Goal: Task Accomplishment & Management: Manage account settings

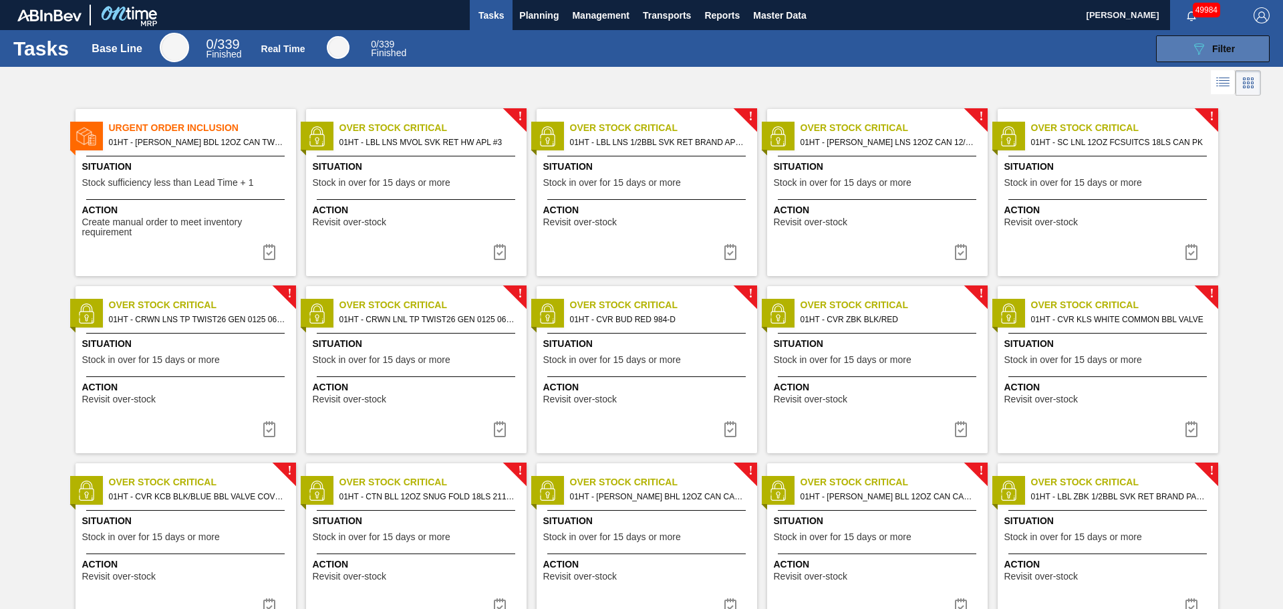
click at [1186, 60] on button "089F7B8B-B2A5-4AFE-B5C0-19BA573D28AC Filter" at bounding box center [1213, 48] width 114 height 27
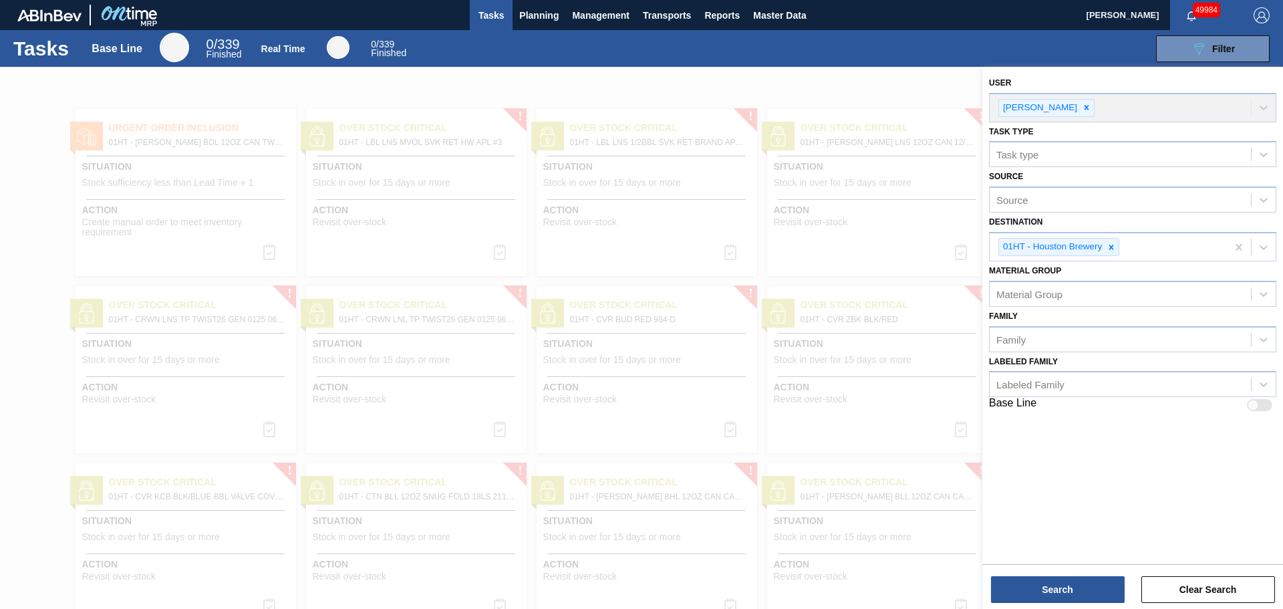
click at [772, 87] on div at bounding box center [641, 371] width 1283 height 609
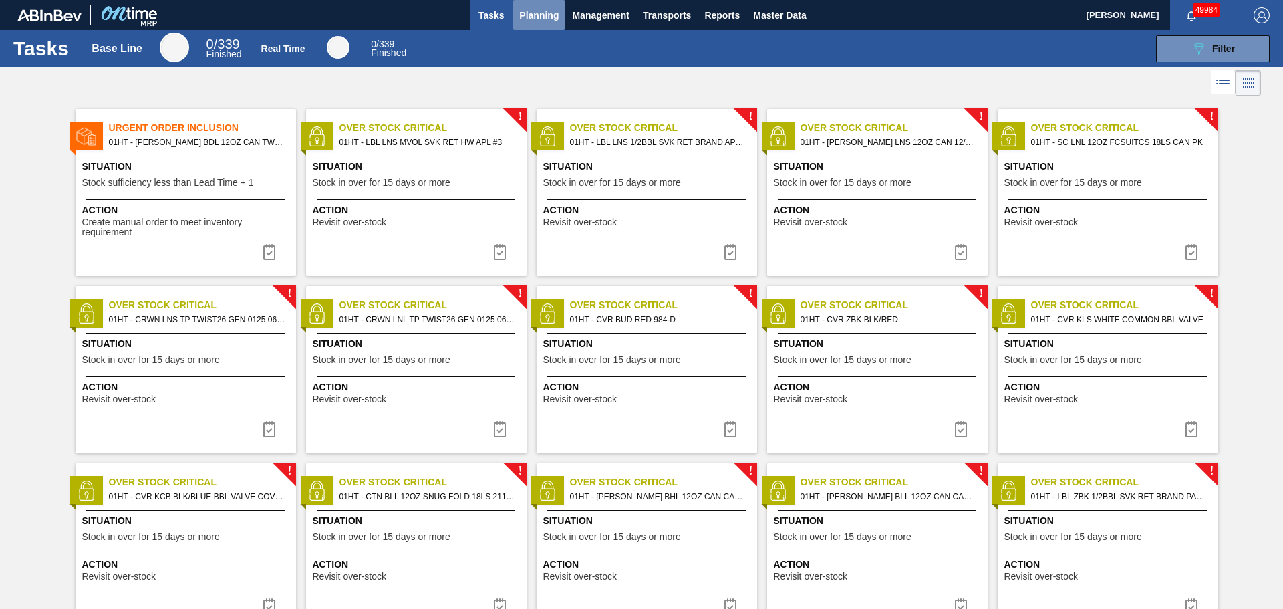
click at [558, 17] on button "Planning" at bounding box center [539, 15] width 53 height 30
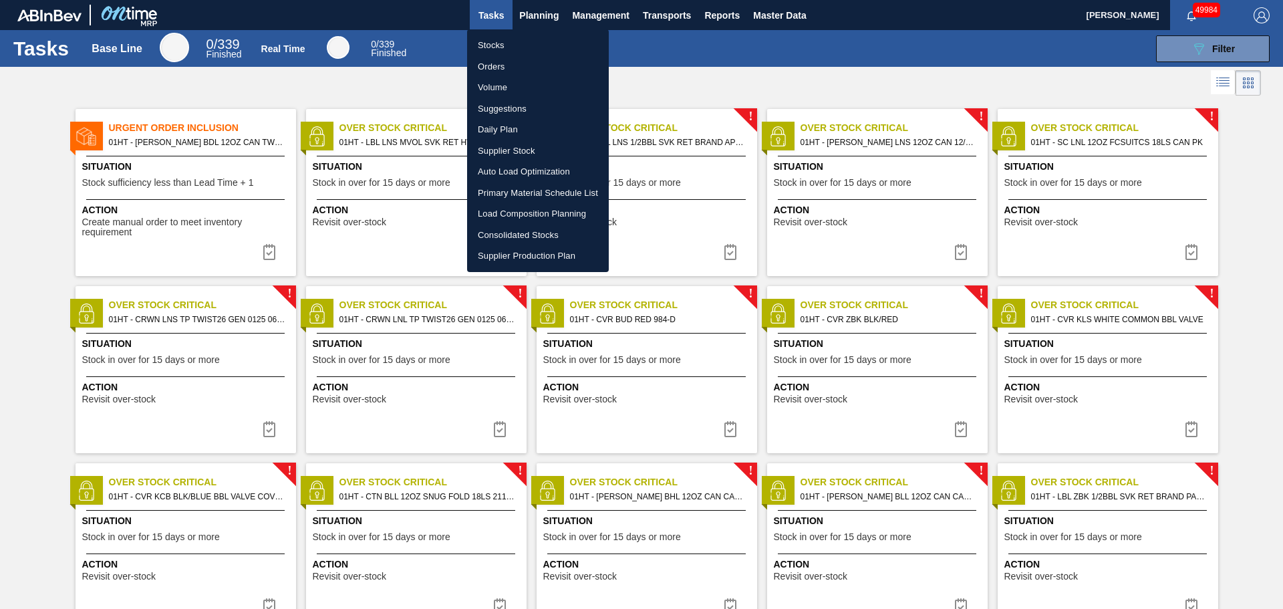
click at [553, 41] on li "Stocks" at bounding box center [538, 45] width 142 height 21
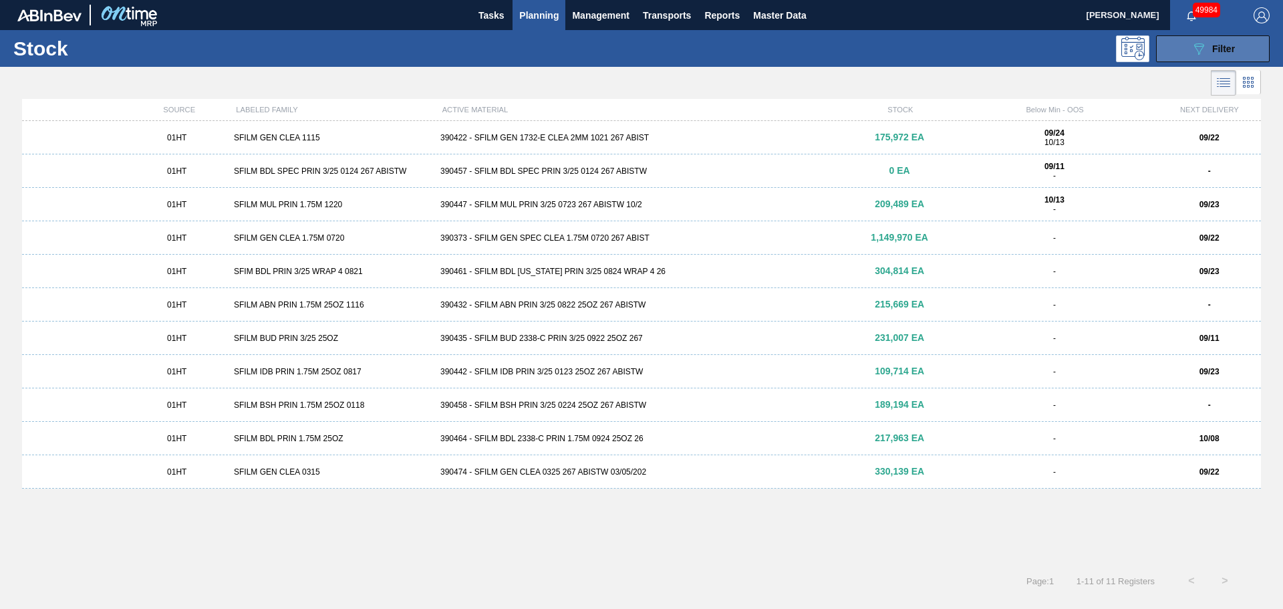
click at [1219, 49] on span "Filter" at bounding box center [1223, 48] width 23 height 11
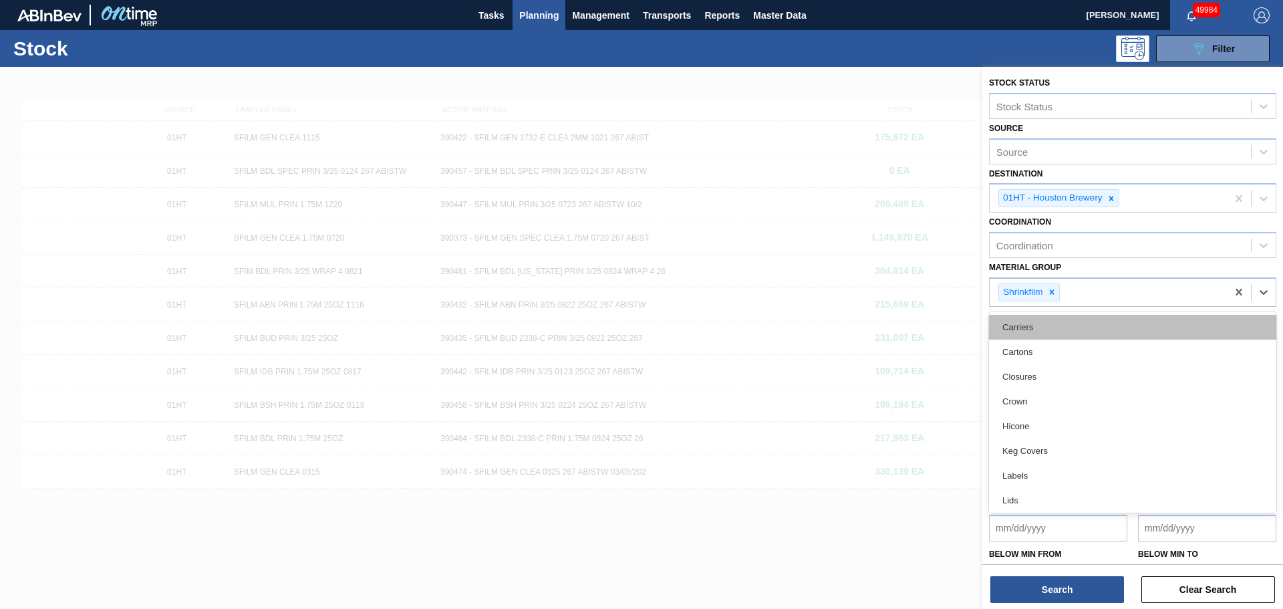
drag, startPoint x: 1054, startPoint y: 283, endPoint x: 1053, endPoint y: 324, distance: 41.5
click at [1053, 283] on div "Shrinkfilm" at bounding box center [1029, 292] width 61 height 18
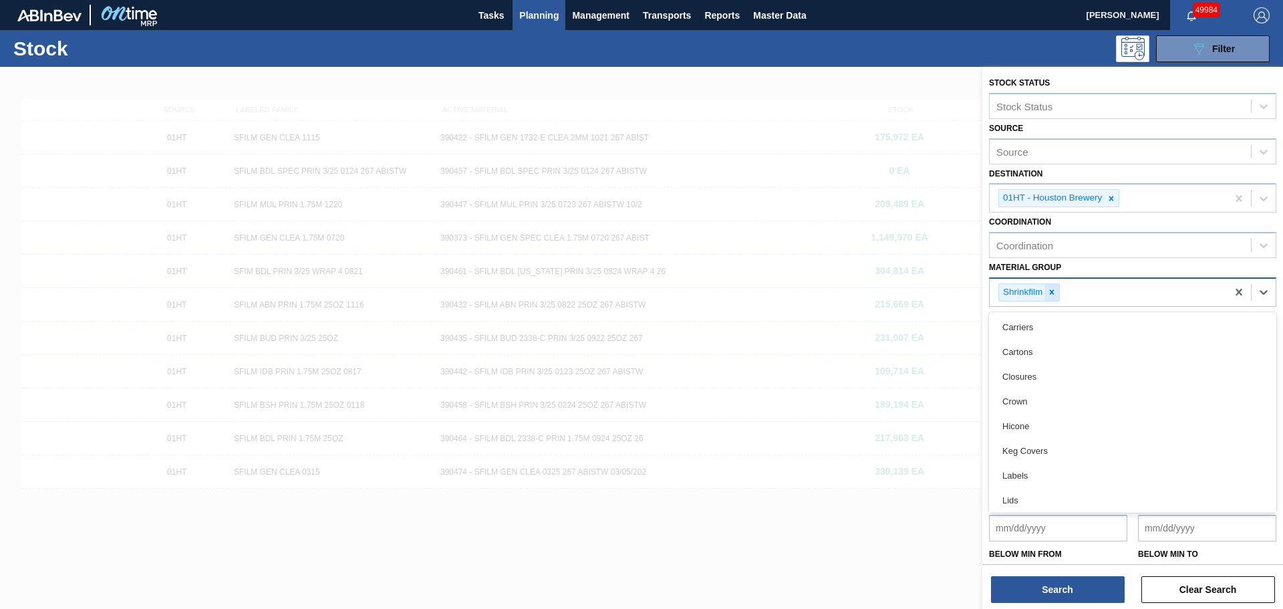
click at [1053, 295] on icon at bounding box center [1051, 291] width 9 height 9
click at [1077, 543] on div "Below Min from" at bounding box center [1058, 564] width 138 height 46
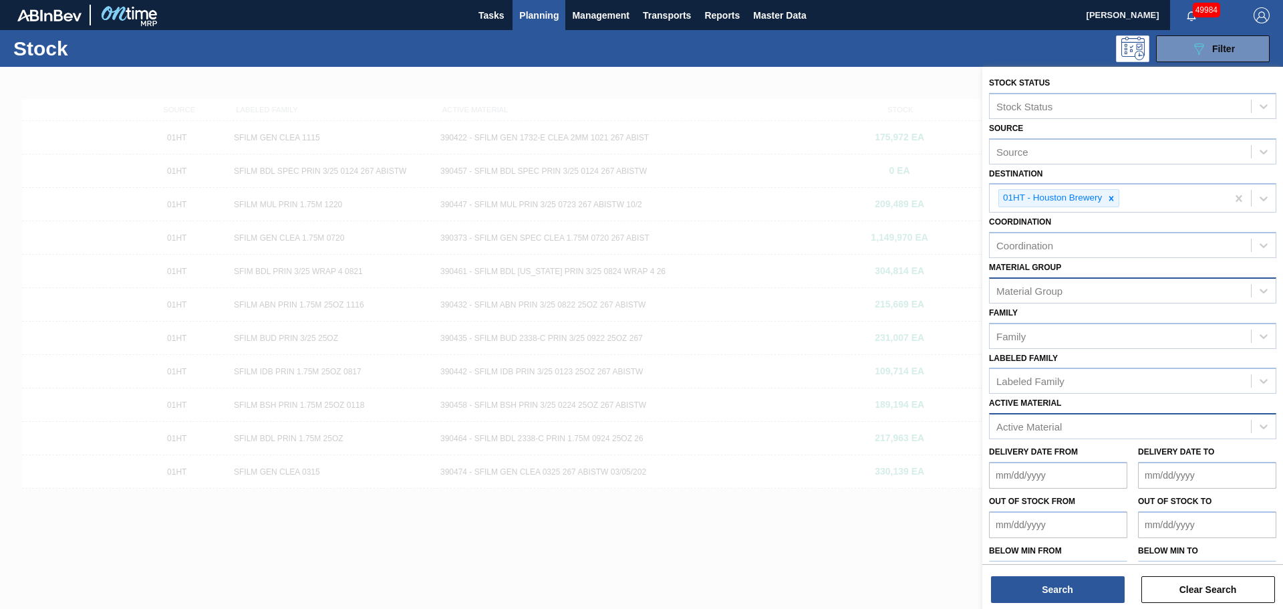
click at [1049, 414] on div "Active Material" at bounding box center [1132, 426] width 287 height 26
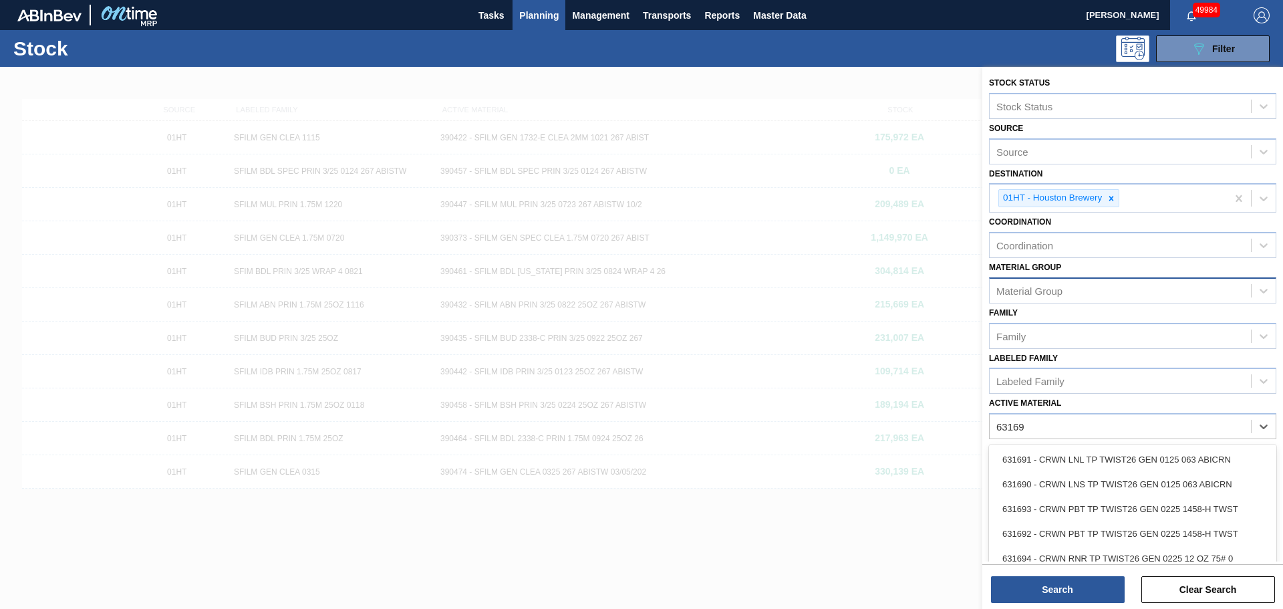
type Material "631691"
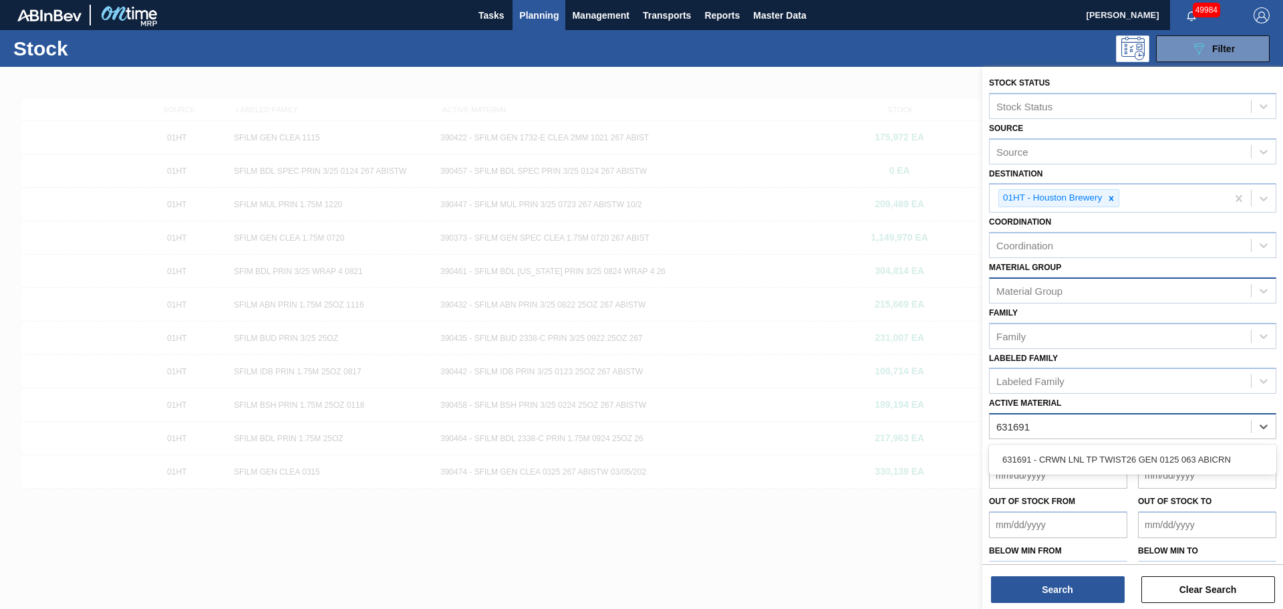
click at [1081, 457] on div "631691 - CRWN LNL TP TWIST26 GEN 0125 063 ABICRN" at bounding box center [1132, 459] width 287 height 25
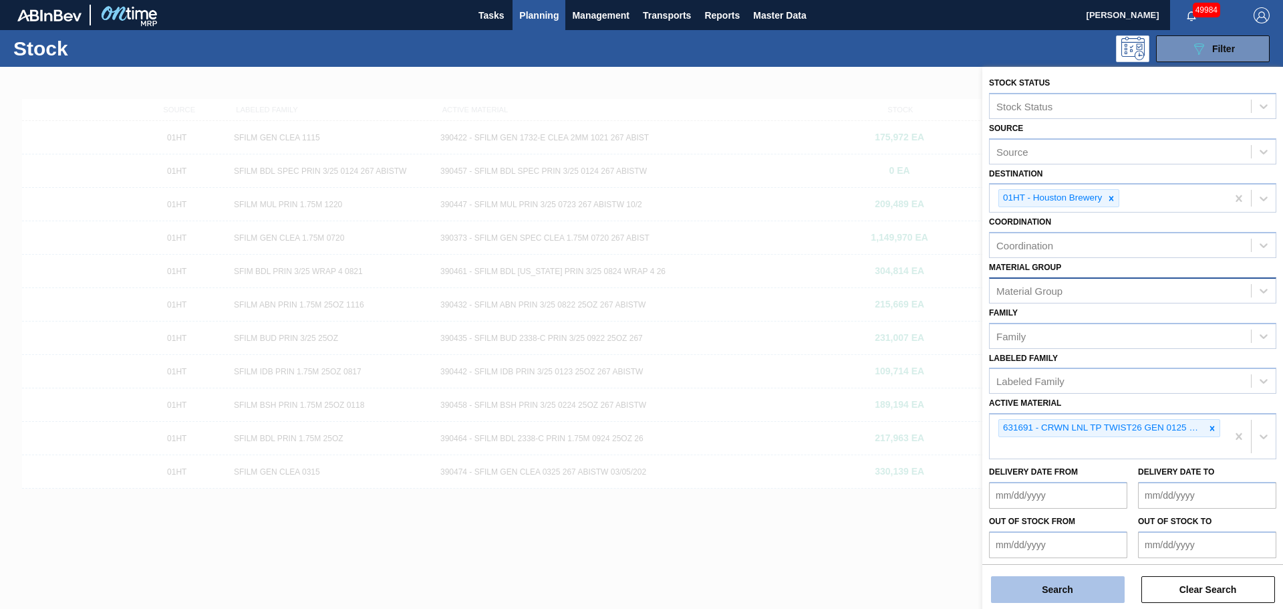
click at [1063, 592] on button "Search" at bounding box center [1058, 589] width 134 height 27
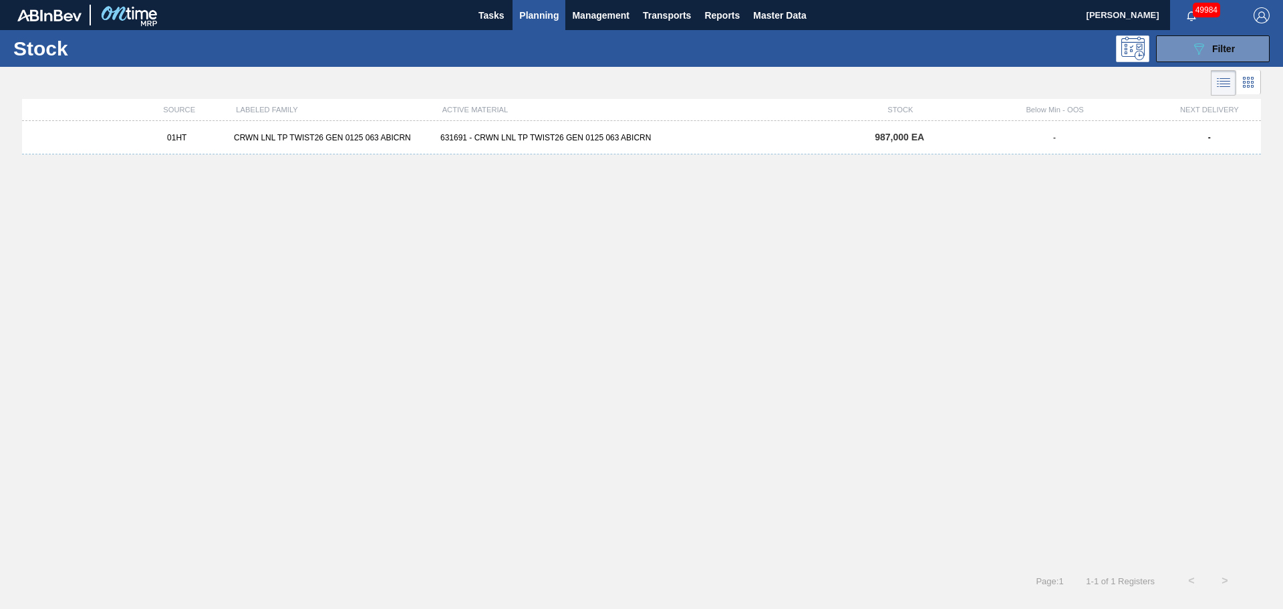
click at [641, 140] on div "631691 - CRWN LNL TP TWIST26 GEN 0125 063 ABICRN" at bounding box center [641, 137] width 413 height 9
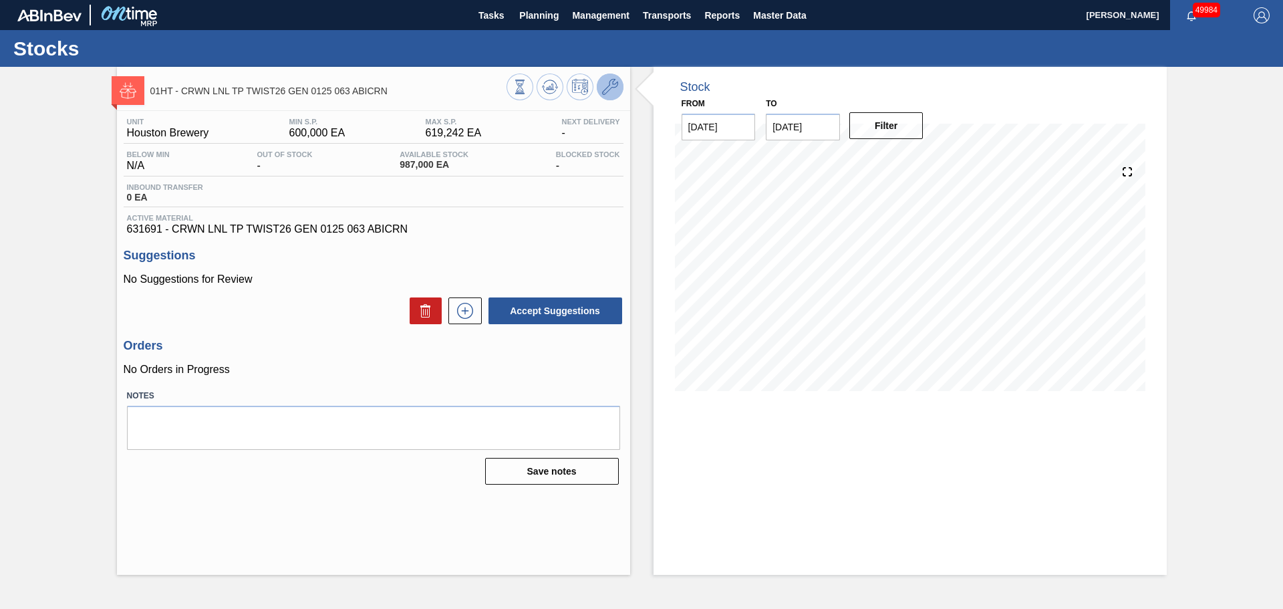
click at [612, 81] on icon at bounding box center [610, 87] width 16 height 16
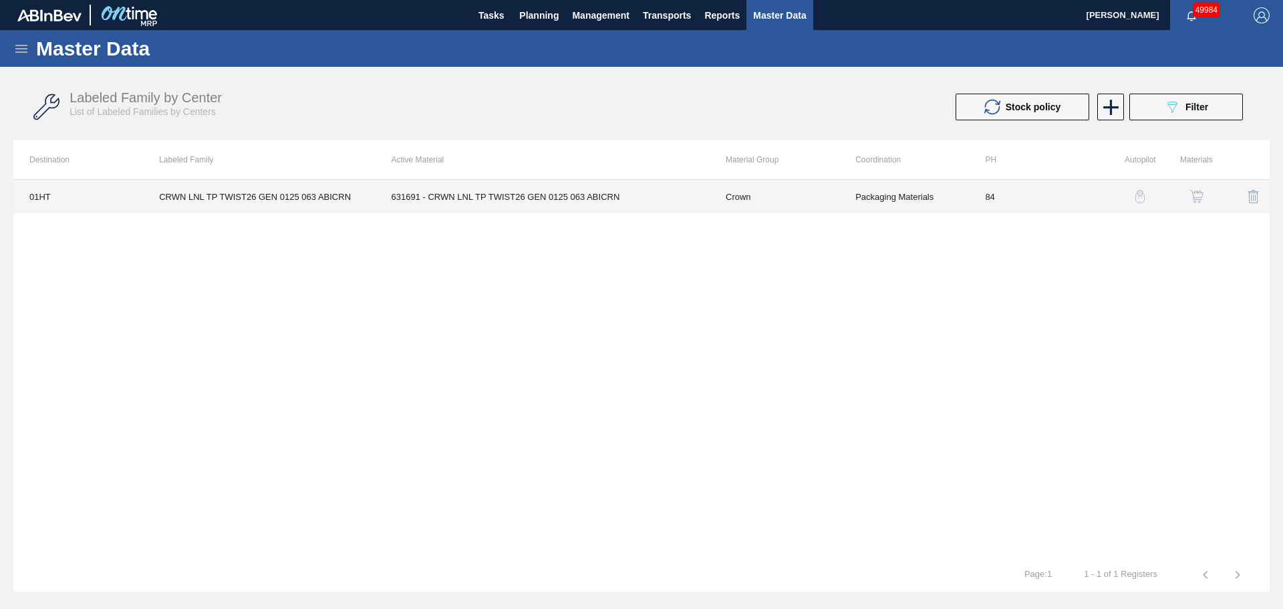
click at [492, 205] on td "631691 - CRWN LNL TP TWIST26 GEN 0125 063 ABICRN" at bounding box center [543, 196] width 334 height 33
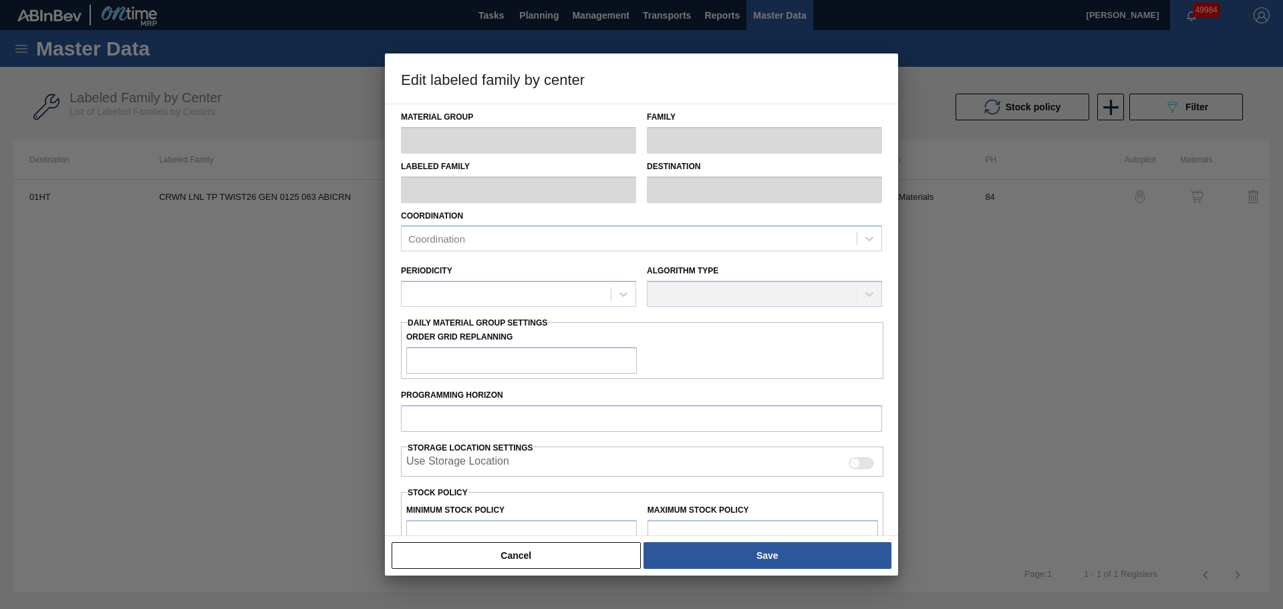
type input "Crown"
type input "Crowns"
type input "CRWN LNL TP TWIST26 GEN 0125 063 ABICRN"
type input "01HT - Houston Brewery"
type input "84"
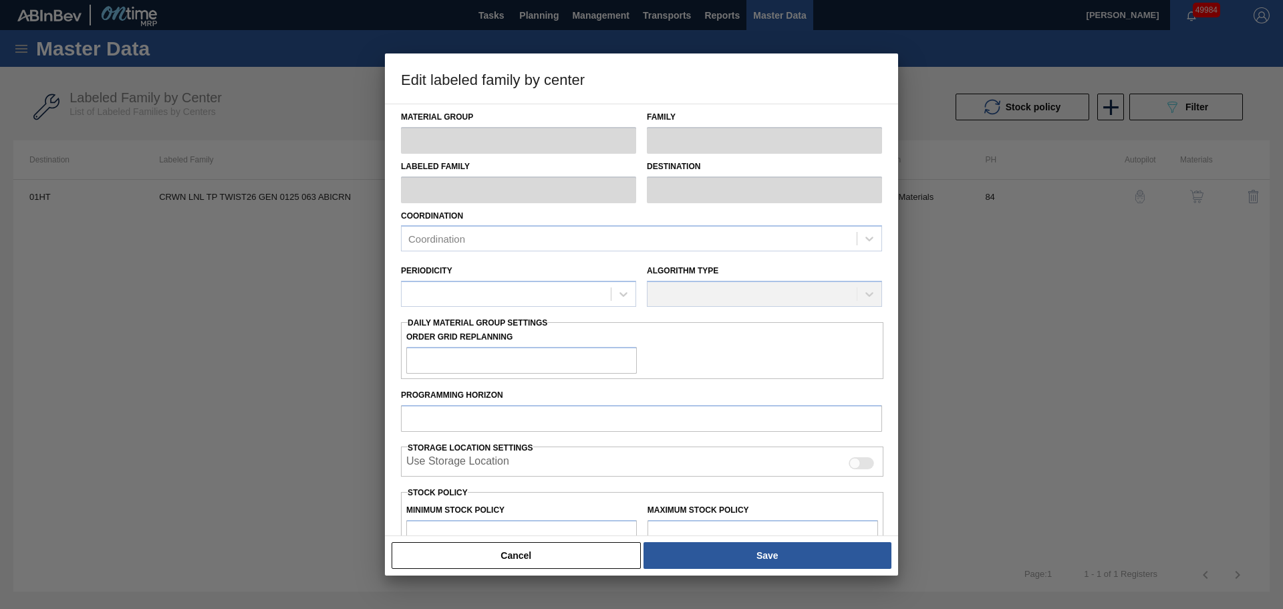
type input "600,000"
type input "619,242"
type input "0"
type input "600,000"
checkbox input "true"
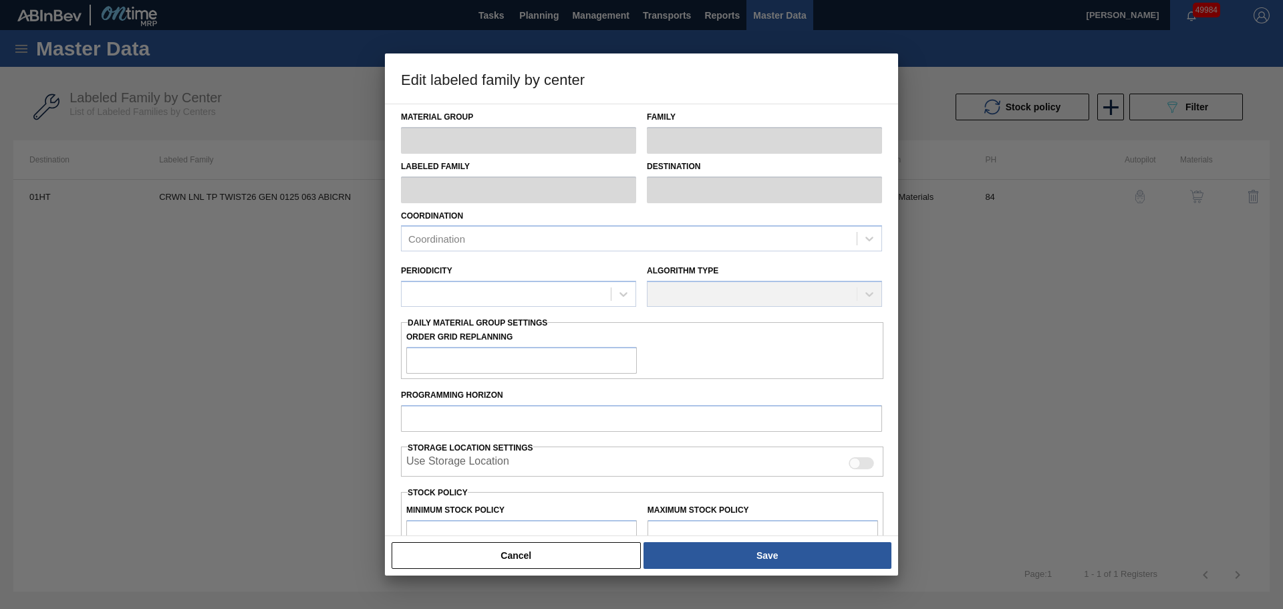
checkbox input "true"
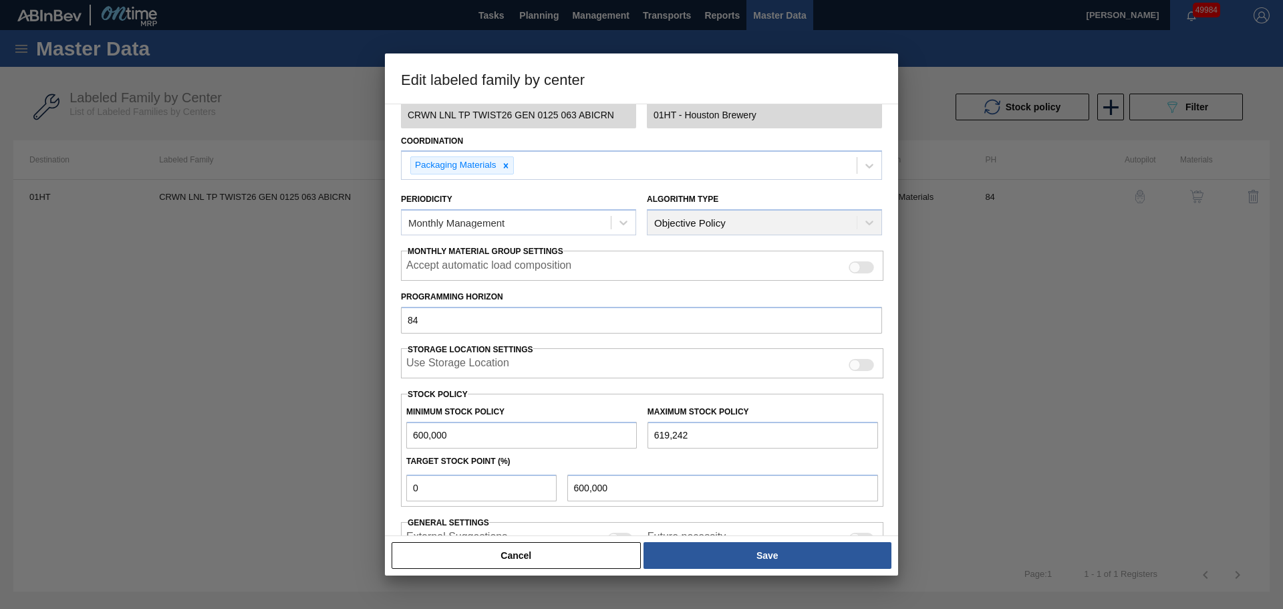
scroll to position [162, 0]
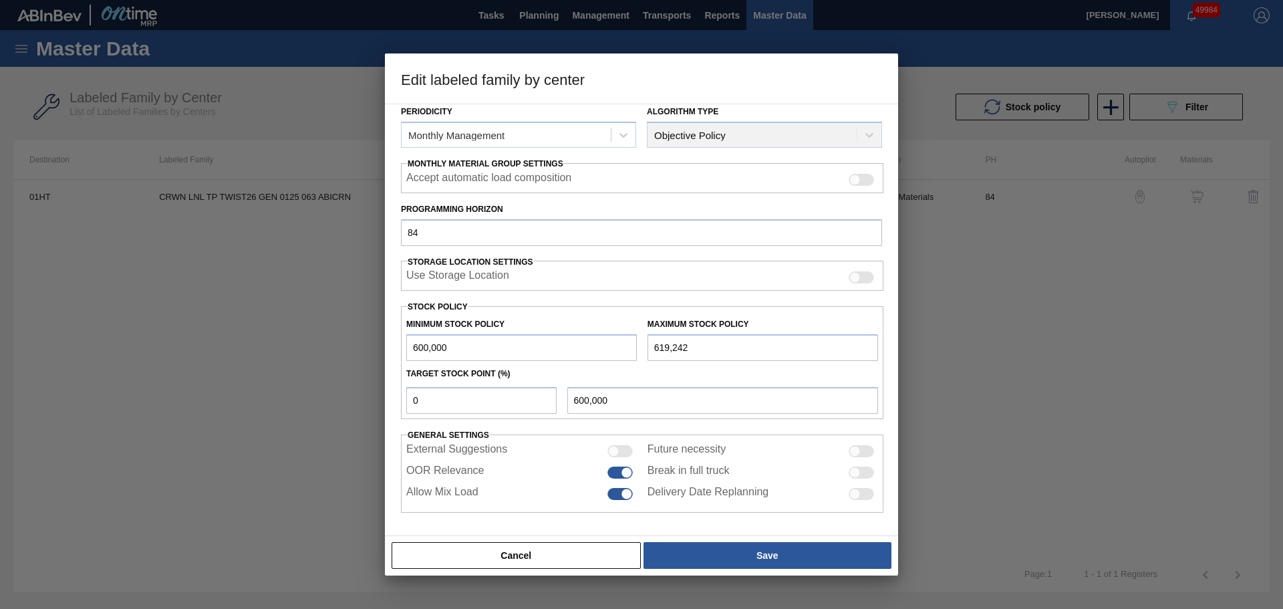
drag, startPoint x: 694, startPoint y: 346, endPoint x: 670, endPoint y: 346, distance: 24.7
click at [671, 346] on input "619,242" at bounding box center [763, 347] width 231 height 27
drag, startPoint x: 540, startPoint y: 351, endPoint x: 307, endPoint y: 345, distance: 233.4
click at [307, 345] on div "Edit labeled family by center Material Group Crown Family Crowns Labeled Family…" at bounding box center [641, 304] width 1283 height 609
click at [559, 342] on input "600,000" at bounding box center [521, 347] width 231 height 27
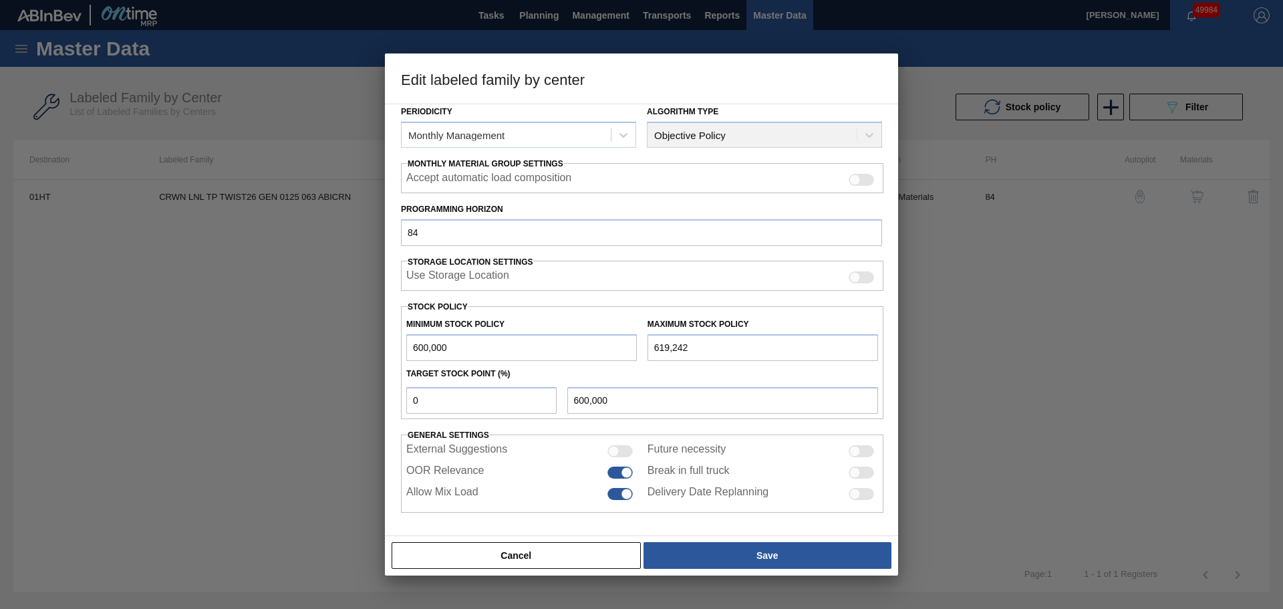
click at [559, 342] on input "600,000" at bounding box center [521, 347] width 231 height 27
drag, startPoint x: 557, startPoint y: 346, endPoint x: 257, endPoint y: 346, distance: 300.1
click at [257, 346] on div "Edit labeled family by center Material Group Crown Family Crowns Labeled Family…" at bounding box center [641, 304] width 1283 height 609
type input "0"
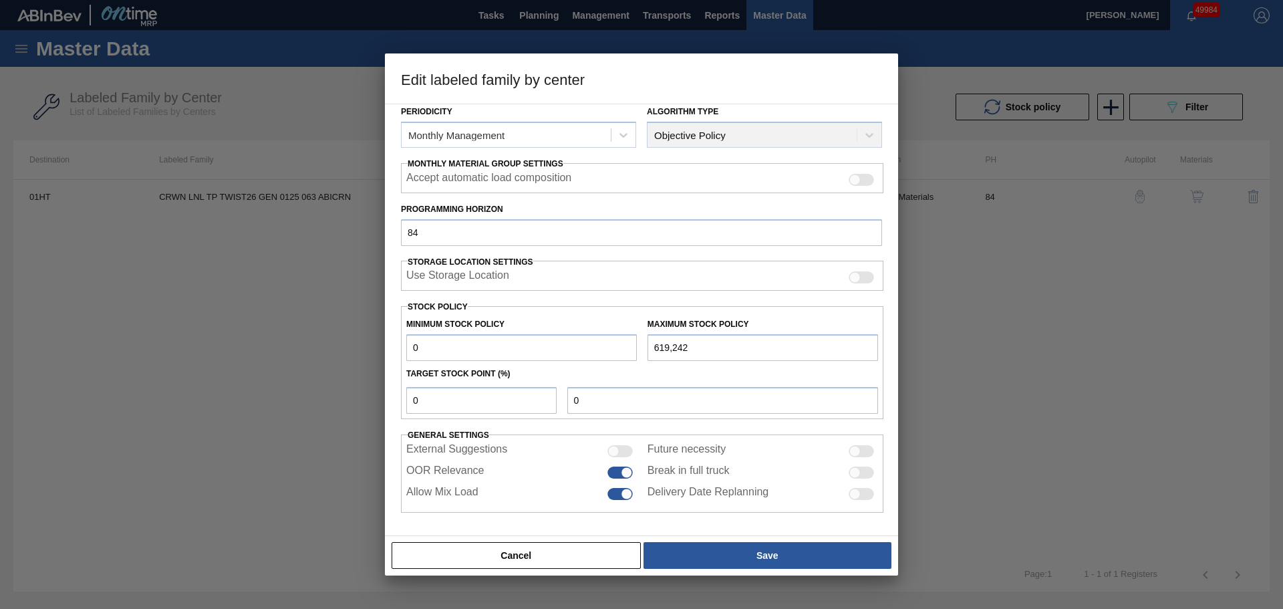
click at [432, 358] on input "0" at bounding box center [521, 347] width 231 height 27
click at [415, 362] on div "Minimum Stock Policy 0 Maximum Stock Policy 619,242 Target Stock Point (%) 0 0" at bounding box center [642, 362] width 483 height 113
type input "1"
type input "10"
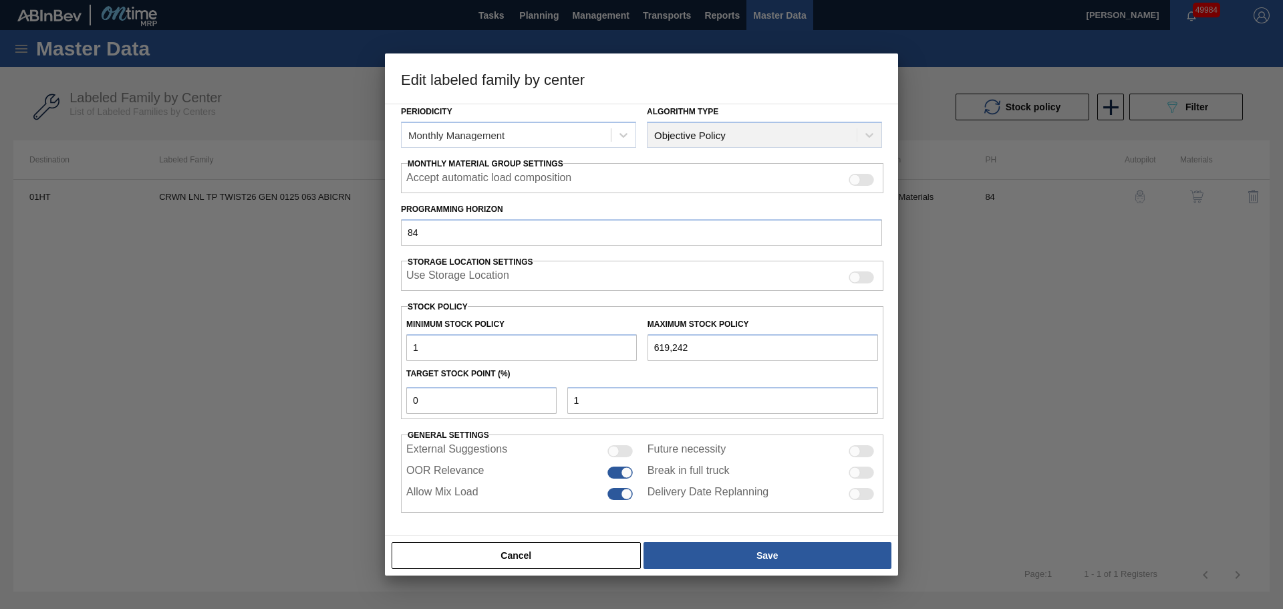
type input "10"
type input "100"
type input "1,000"
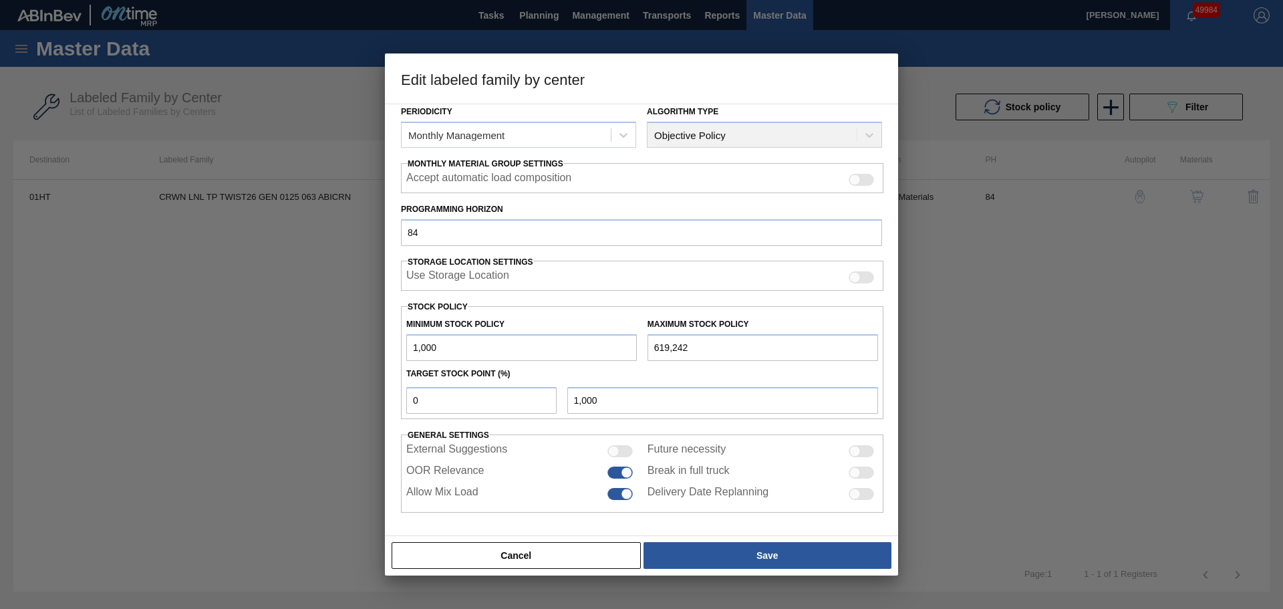
type input "10,000"
type input "100,000"
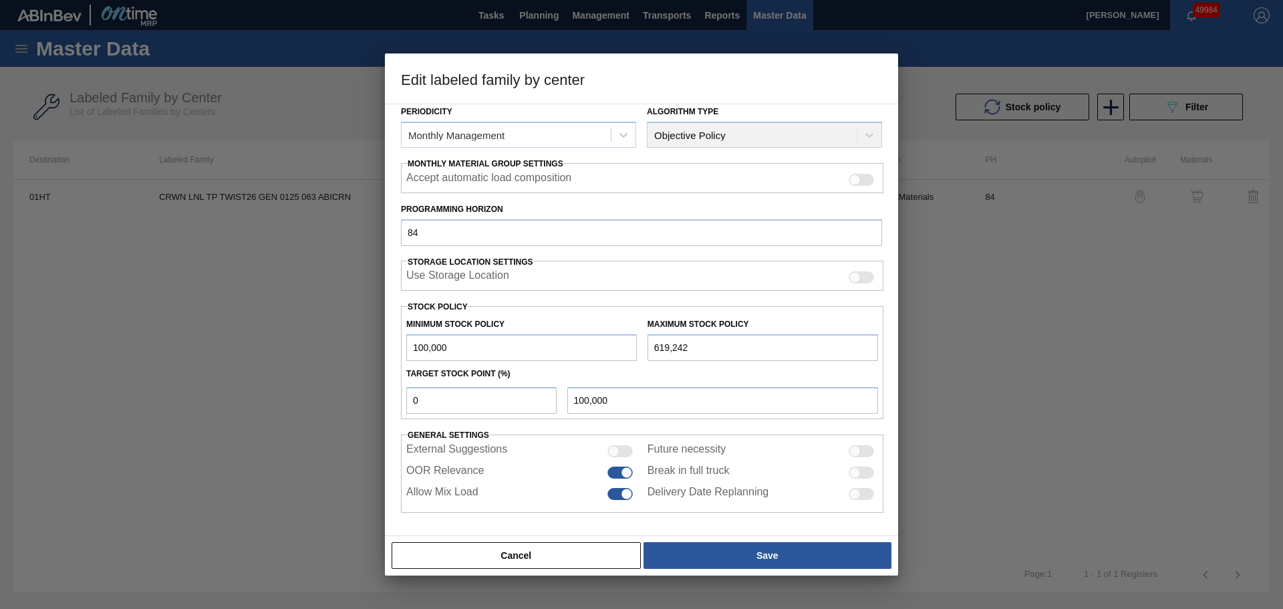
drag, startPoint x: 740, startPoint y: 350, endPoint x: 64, endPoint y: 349, distance: 675.8
click at [338, 346] on div "Edit labeled family by center Material Group Crown Family Crowns Labeled Family…" at bounding box center [641, 304] width 1283 height 609
click at [711, 348] on input "619,242" at bounding box center [763, 347] width 231 height 27
type input "100,000,619,242"
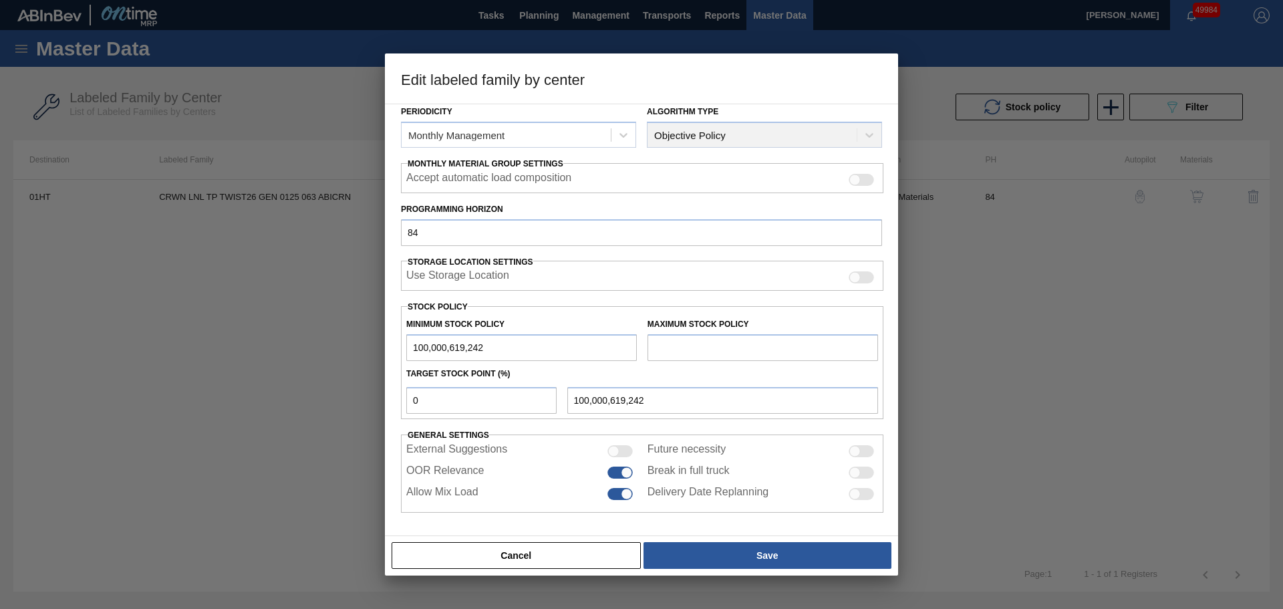
drag, startPoint x: 584, startPoint y: 353, endPoint x: 446, endPoint y: 349, distance: 137.8
click at [446, 349] on input "100,000,619,242" at bounding box center [521, 347] width 231 height 27
type input "10,000"
click at [680, 346] on input "text" at bounding box center [763, 347] width 231 height 27
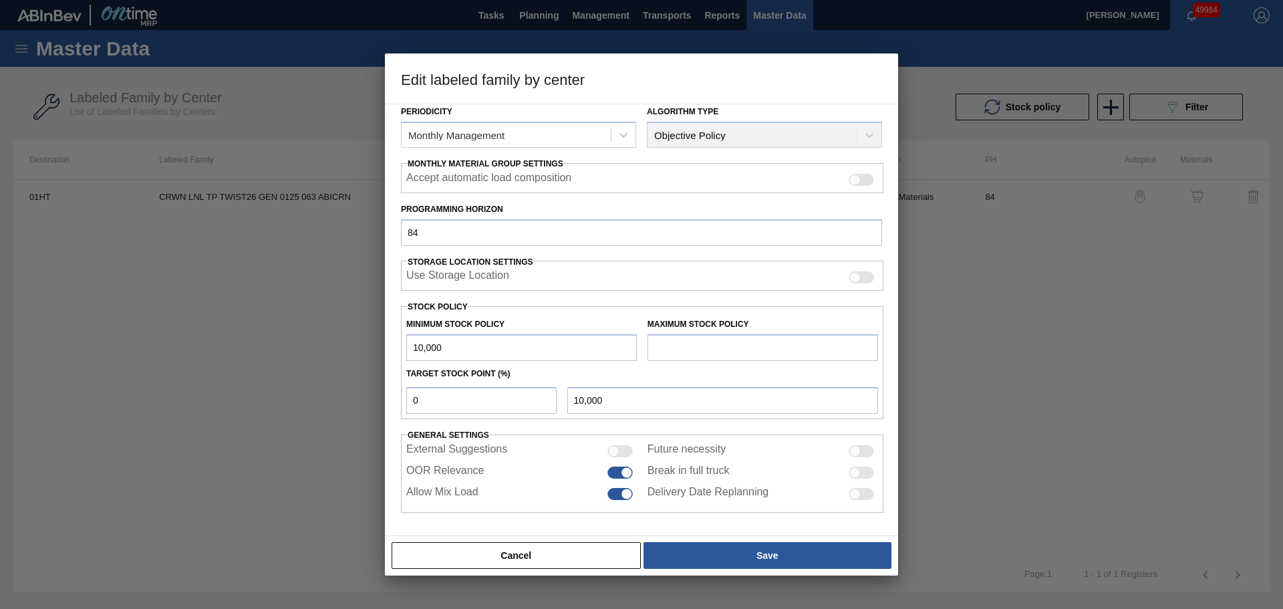
click at [536, 348] on input "10,000" at bounding box center [521, 347] width 231 height 27
type input "100,000"
type input "940,000"
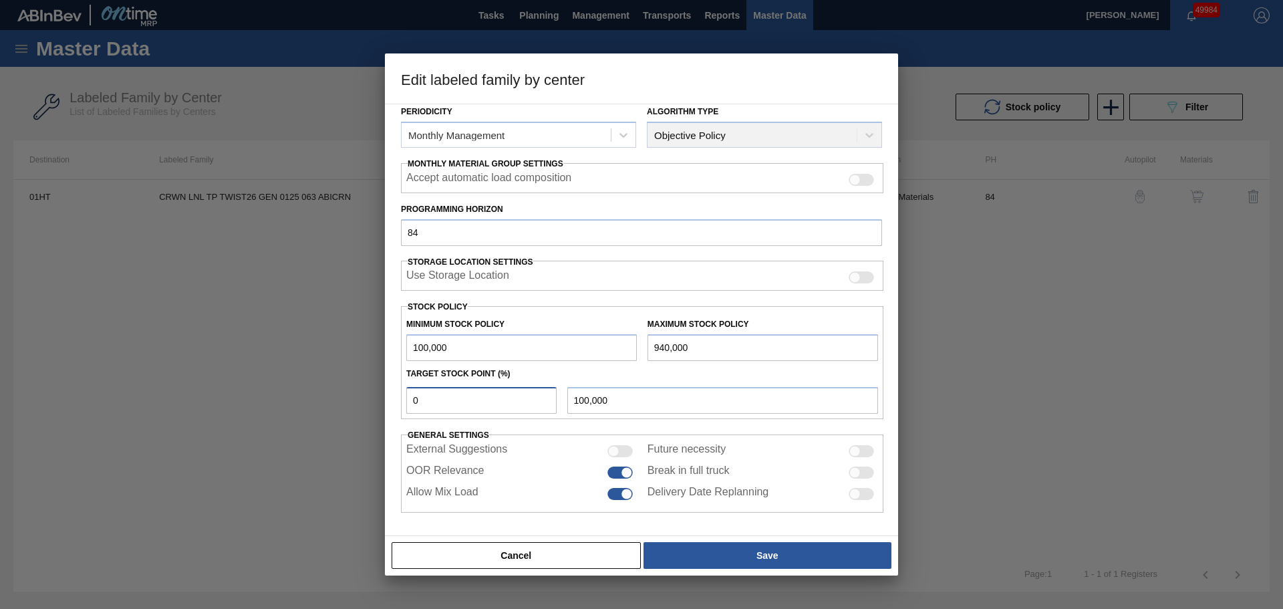
drag, startPoint x: 487, startPoint y: 394, endPoint x: 372, endPoint y: 402, distance: 115.3
click at [372, 402] on div "Edit labeled family by center Material Group Crown Family Crowns Labeled Family…" at bounding box center [641, 304] width 1283 height 609
type input "1"
type input "108,400"
type input "10"
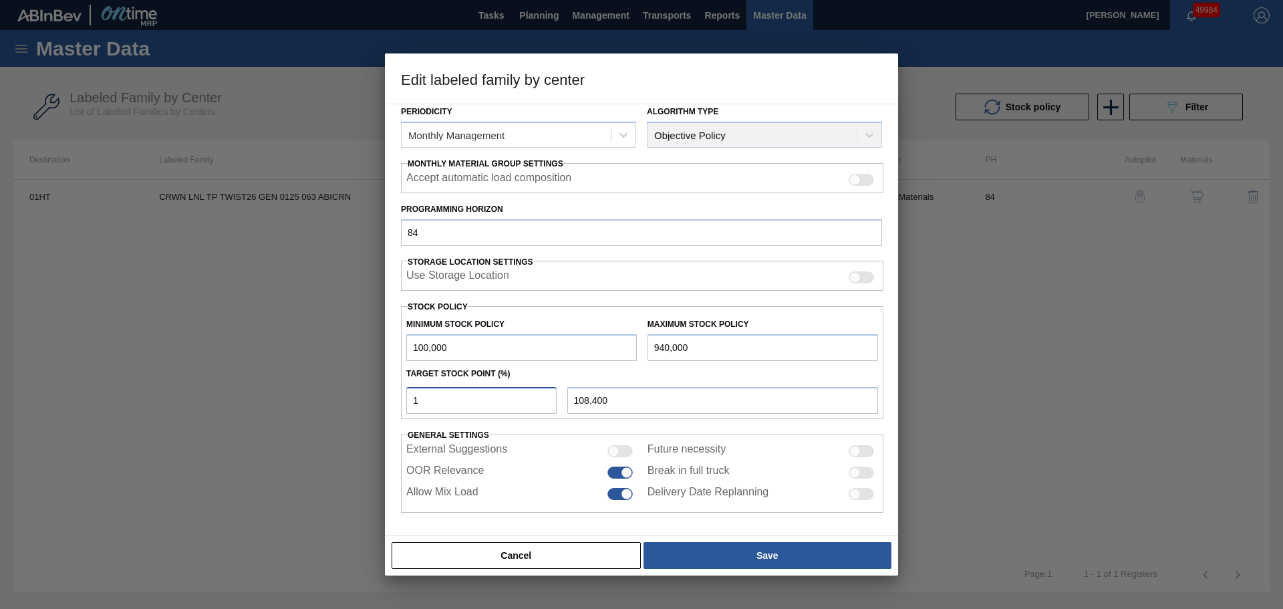
type input "184,000"
drag, startPoint x: 458, startPoint y: 402, endPoint x: 394, endPoint y: 400, distance: 64.2
click at [394, 400] on div "Material Group Crown Family Crowns Labeled Family CRWN LNL TP TWIST26 GEN 0125 …" at bounding box center [641, 320] width 513 height 432
type input "2"
type input "116,800"
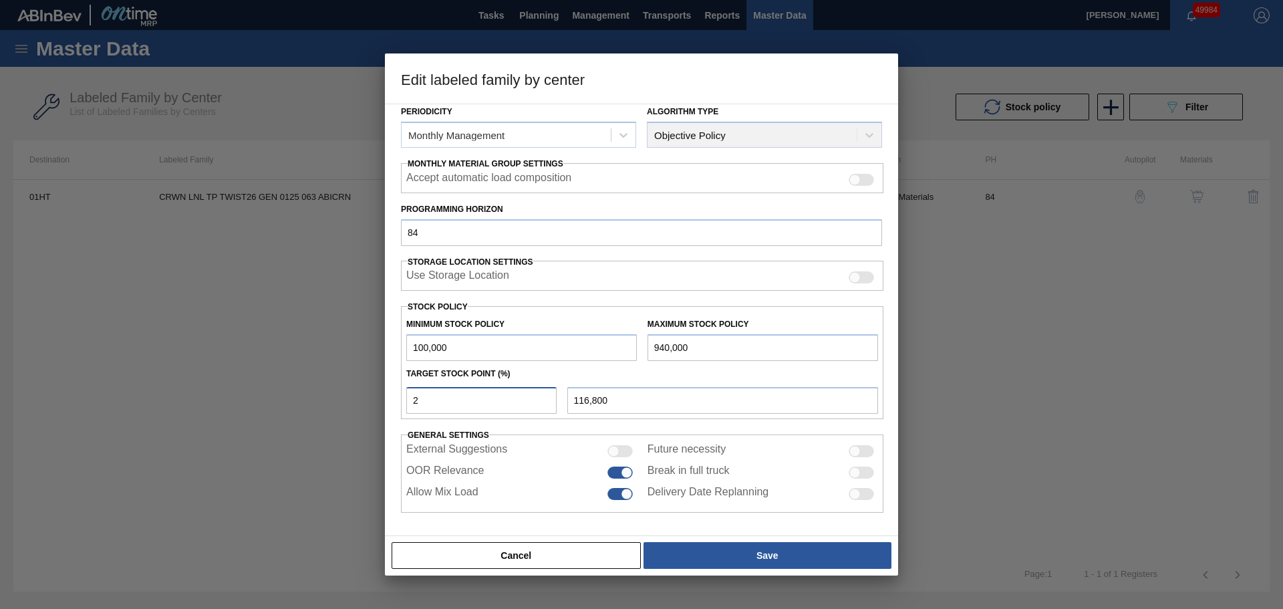
type input "20"
type input "268,000"
click at [504, 402] on input "20" at bounding box center [481, 400] width 150 height 27
drag, startPoint x: 439, startPoint y: 386, endPoint x: 387, endPoint y: 398, distance: 53.5
click at [387, 398] on div "Material Group Crown Family Crowns Labeled Family CRWN LNL TP TWIST26 GEN 0125 …" at bounding box center [641, 320] width 513 height 432
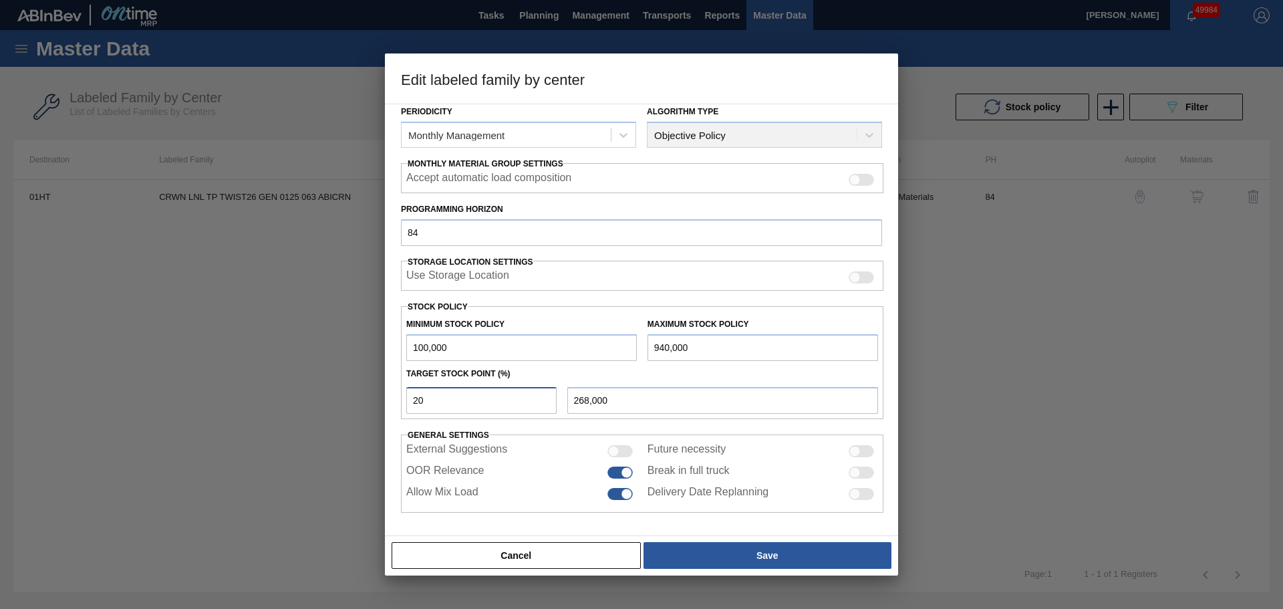
type input "3"
type input "125,200"
type input "30"
type input "352,000"
type input "30"
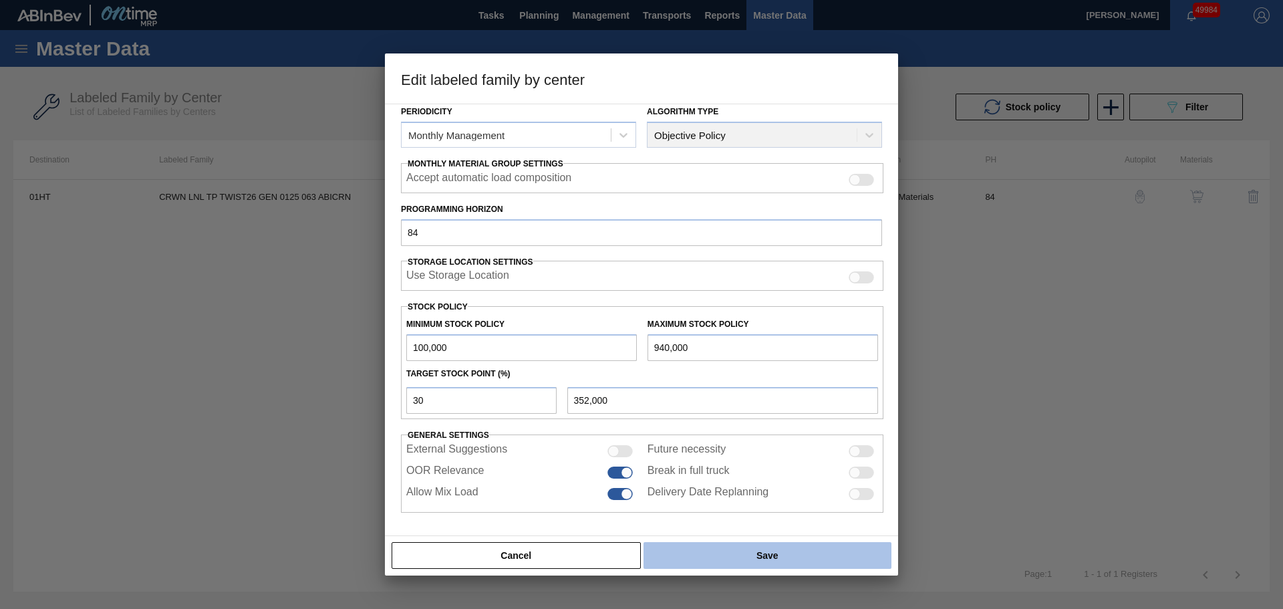
click at [749, 553] on button "Save" at bounding box center [768, 555] width 248 height 27
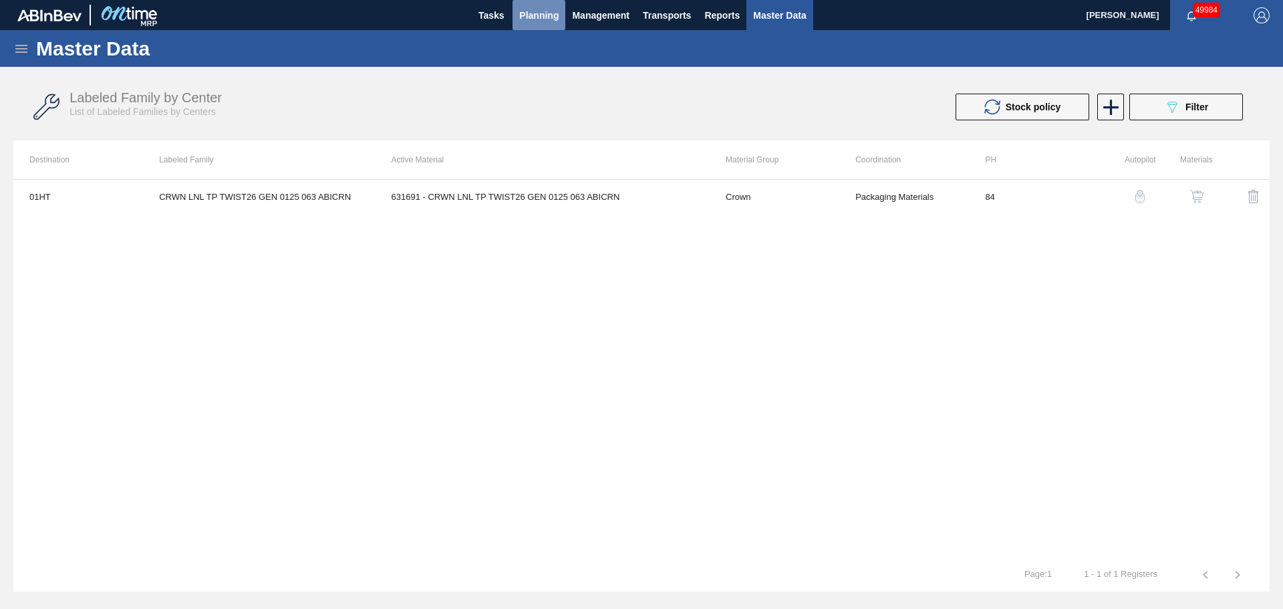
click at [557, 13] on span "Planning" at bounding box center [538, 15] width 39 height 16
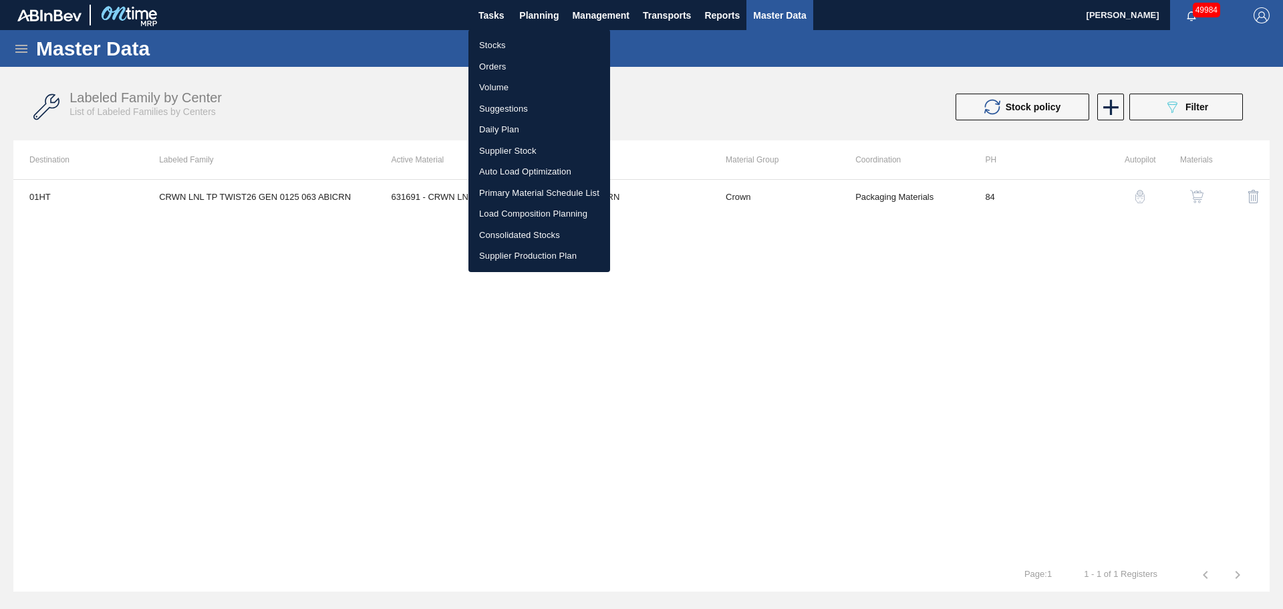
click at [535, 42] on li "Stocks" at bounding box center [540, 45] width 142 height 21
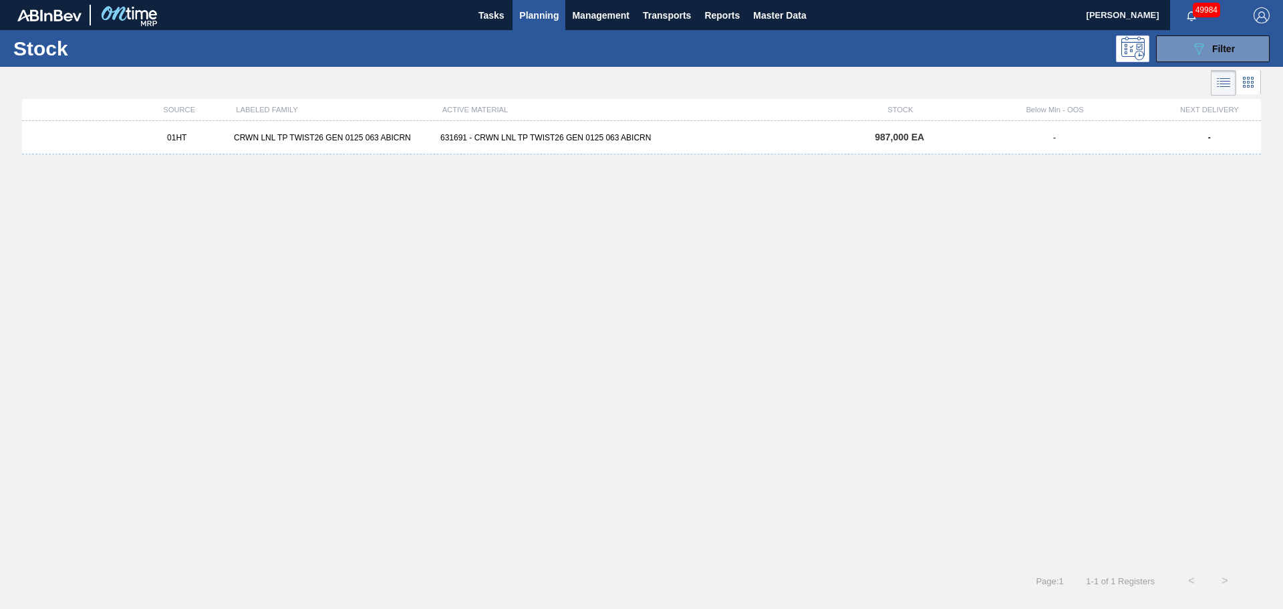
click at [1070, 142] on div "-" at bounding box center [1054, 137] width 207 height 9
click at [1212, 64] on div "Stock 089F7B8B-B2A5-4AFE-B5C0-19BA573D28AC Filter" at bounding box center [641, 48] width 1283 height 37
click at [1208, 50] on div "089F7B8B-B2A5-4AFE-B5C0-19BA573D28AC Filter" at bounding box center [1213, 49] width 44 height 16
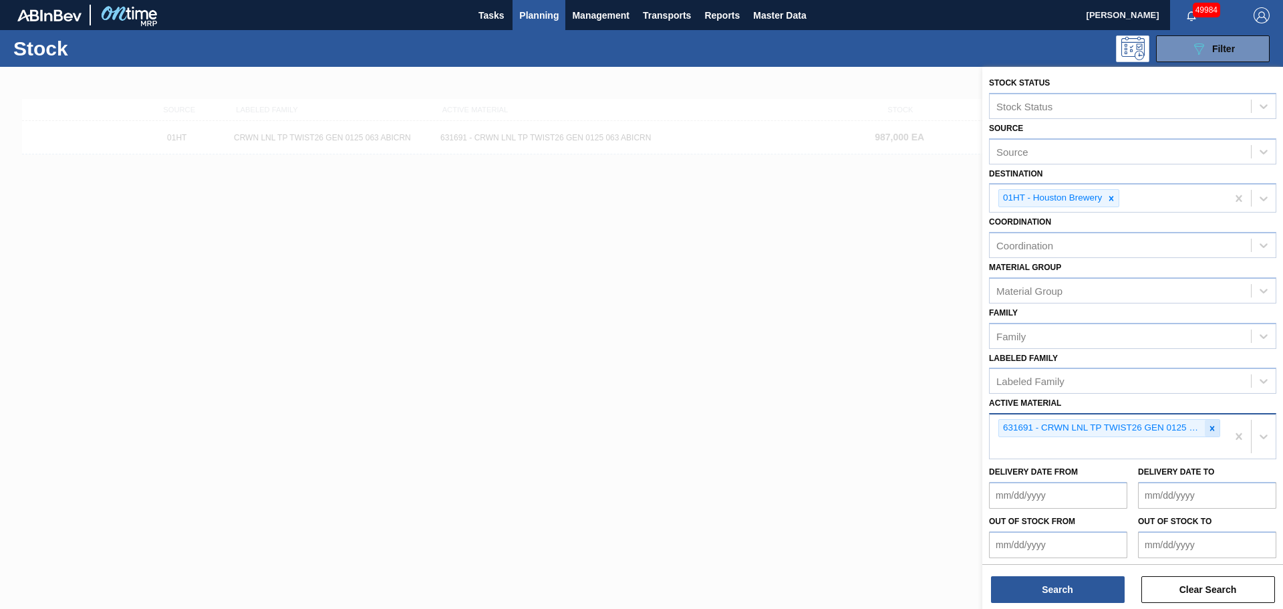
click at [1210, 426] on icon at bounding box center [1212, 428] width 9 height 9
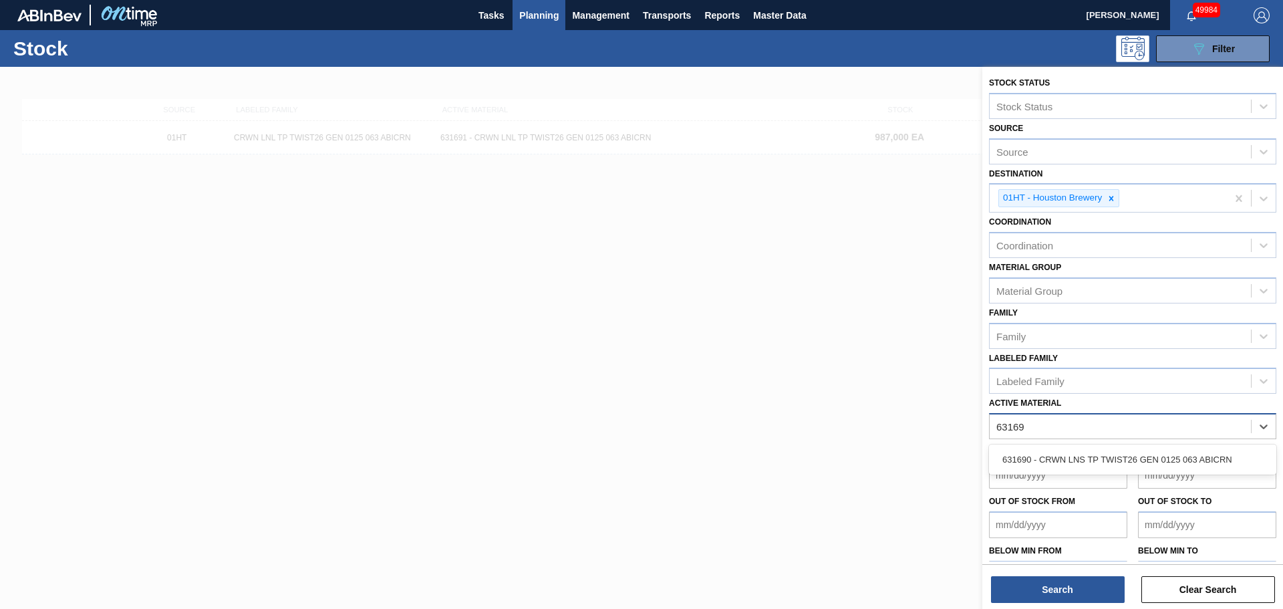
type Material "631690"
click at [1096, 467] on div "631690 - CRWN LNS TP TWIST26 GEN 0125 063 ABICRN" at bounding box center [1132, 459] width 287 height 25
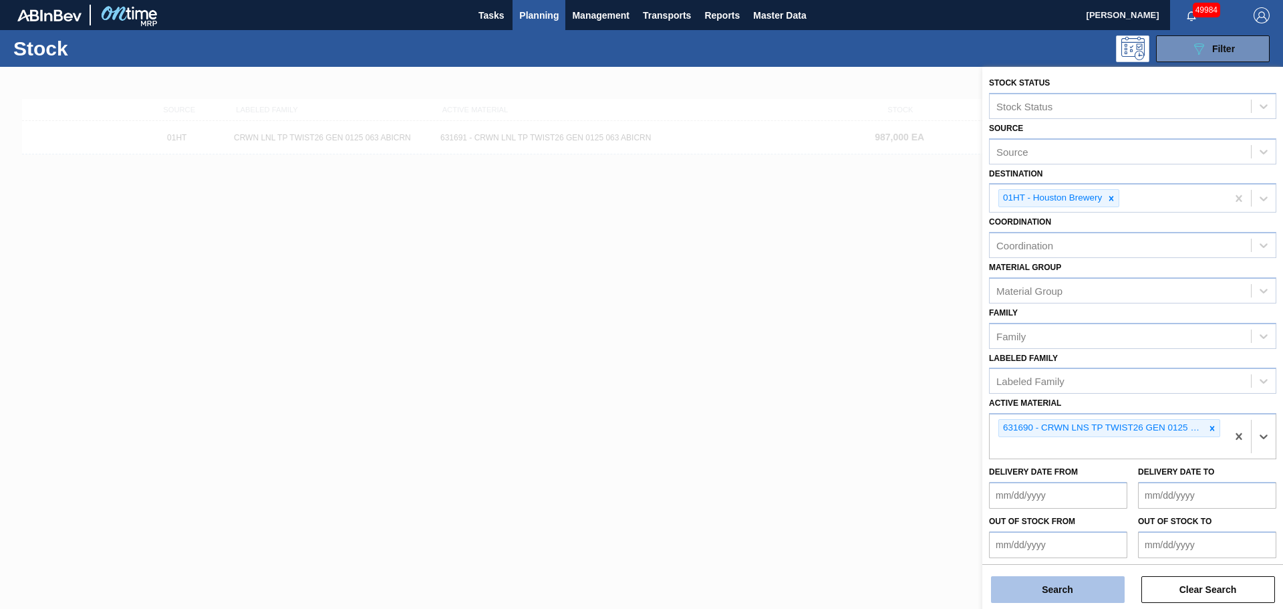
click at [1053, 592] on button "Search" at bounding box center [1058, 589] width 134 height 27
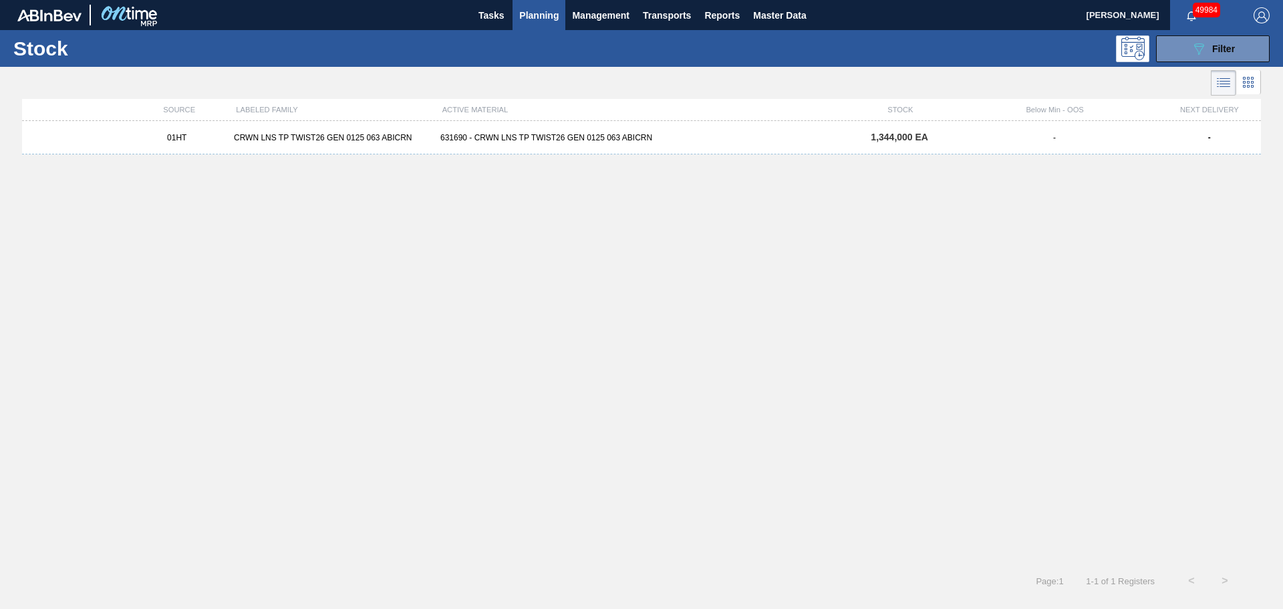
click at [789, 122] on div "01HT CRWN LNS TP TWIST26 GEN 0125 063 ABICRN 631690 - CRWN LNS TP TWIST26 GEN 0…" at bounding box center [641, 137] width 1239 height 33
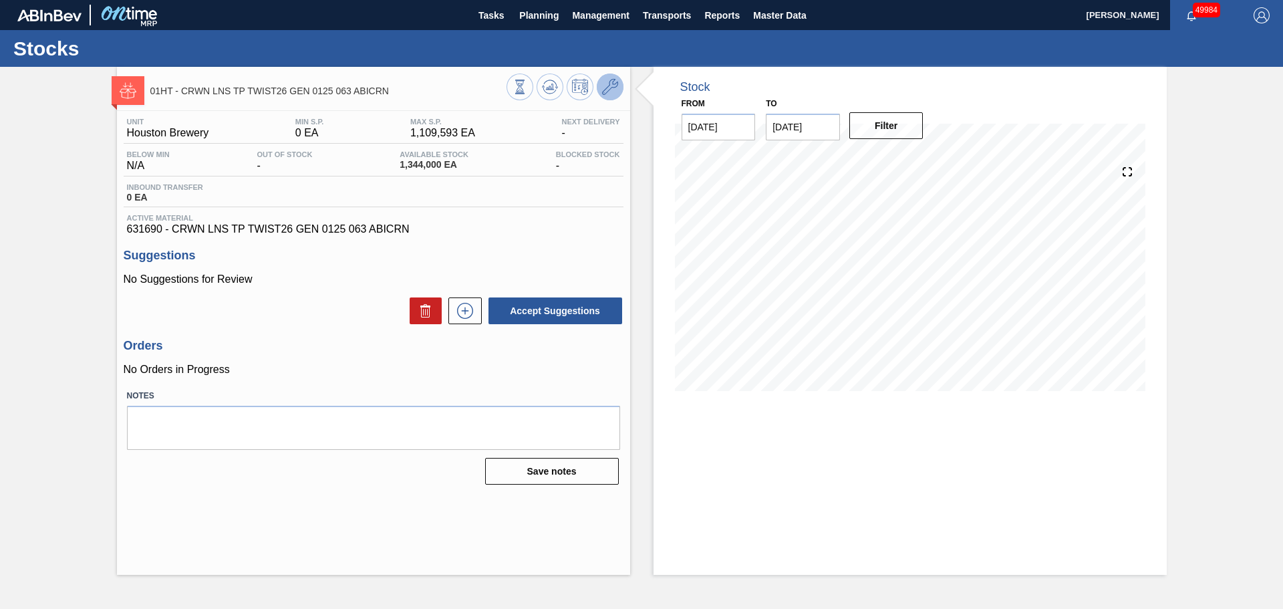
click at [602, 87] on icon at bounding box center [610, 87] width 16 height 16
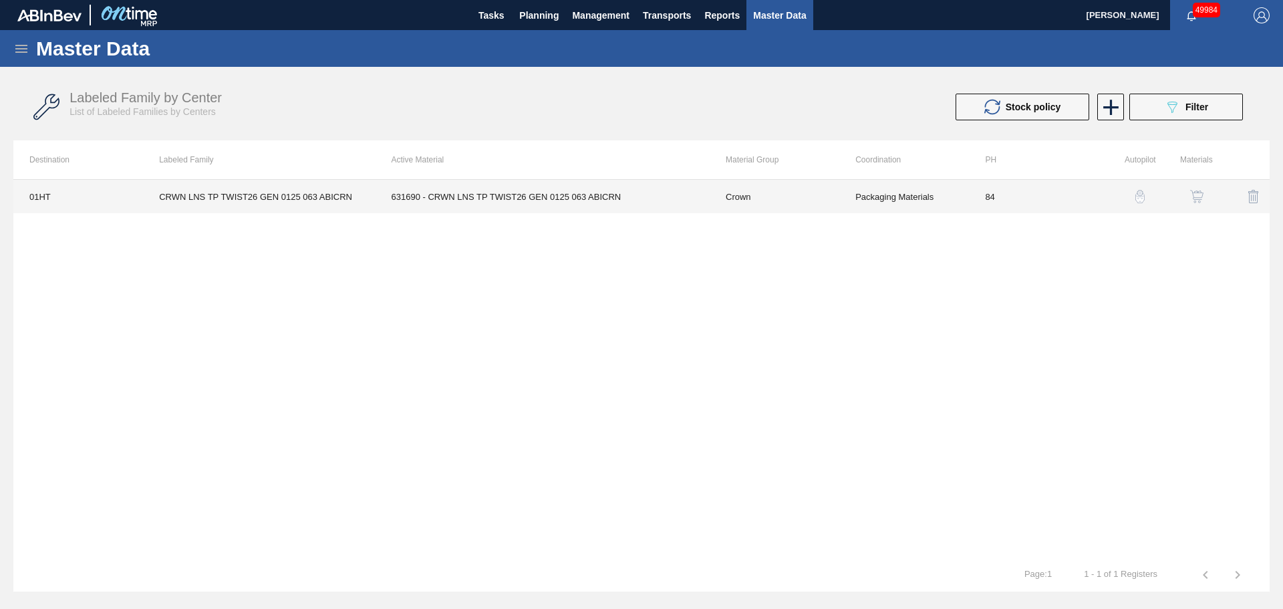
click at [568, 201] on td "631690 - CRWN LNS TP TWIST26 GEN 0125 063 ABICRN" at bounding box center [543, 196] width 334 height 33
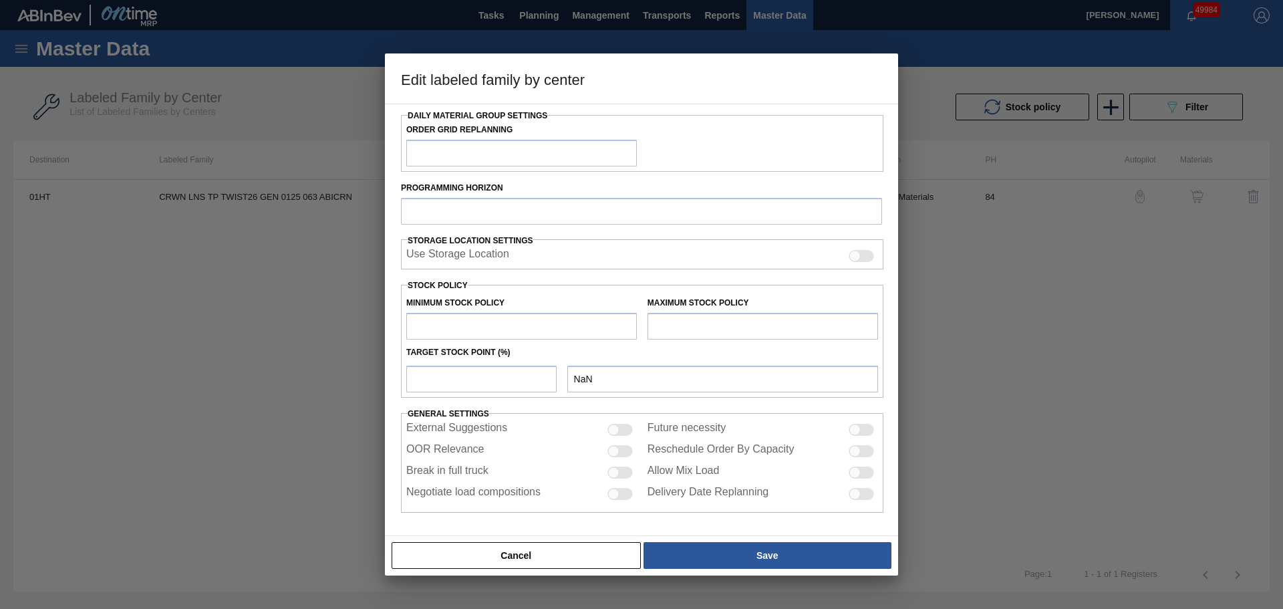
type input "Crown"
type input "Crowns"
type input "CRWN LNS TP TWIST26 GEN 0125 063 ABICRN"
type input "01HT - Houston Brewery"
type input "84"
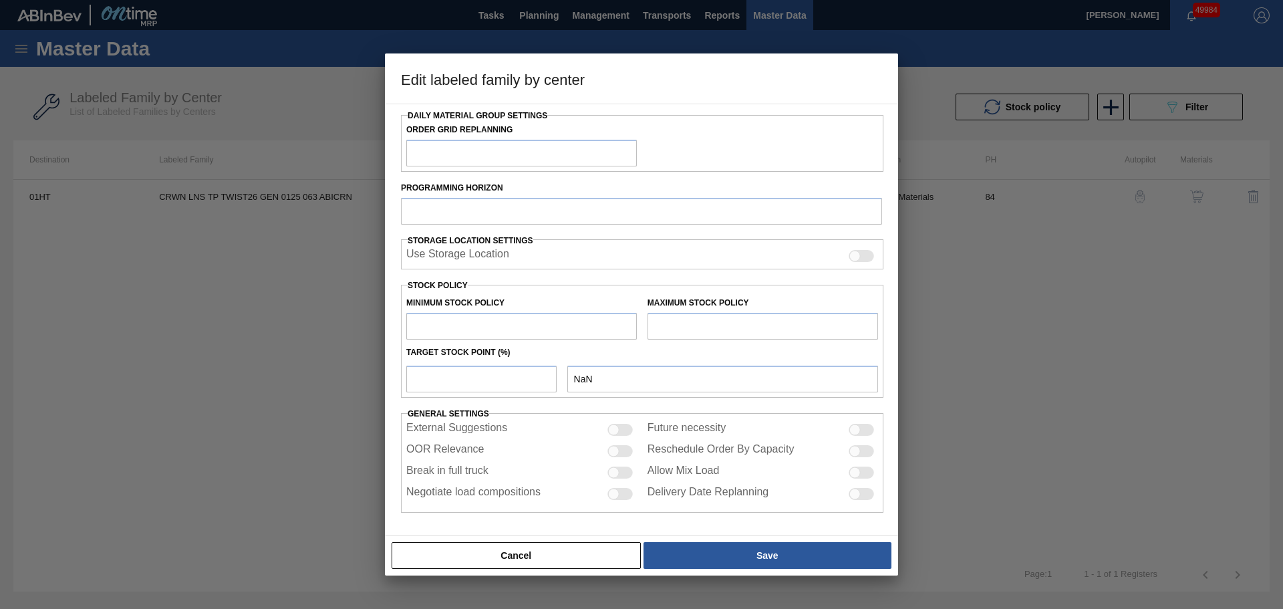
type input "0"
type input "1,109,593"
type input "0"
checkbox input "true"
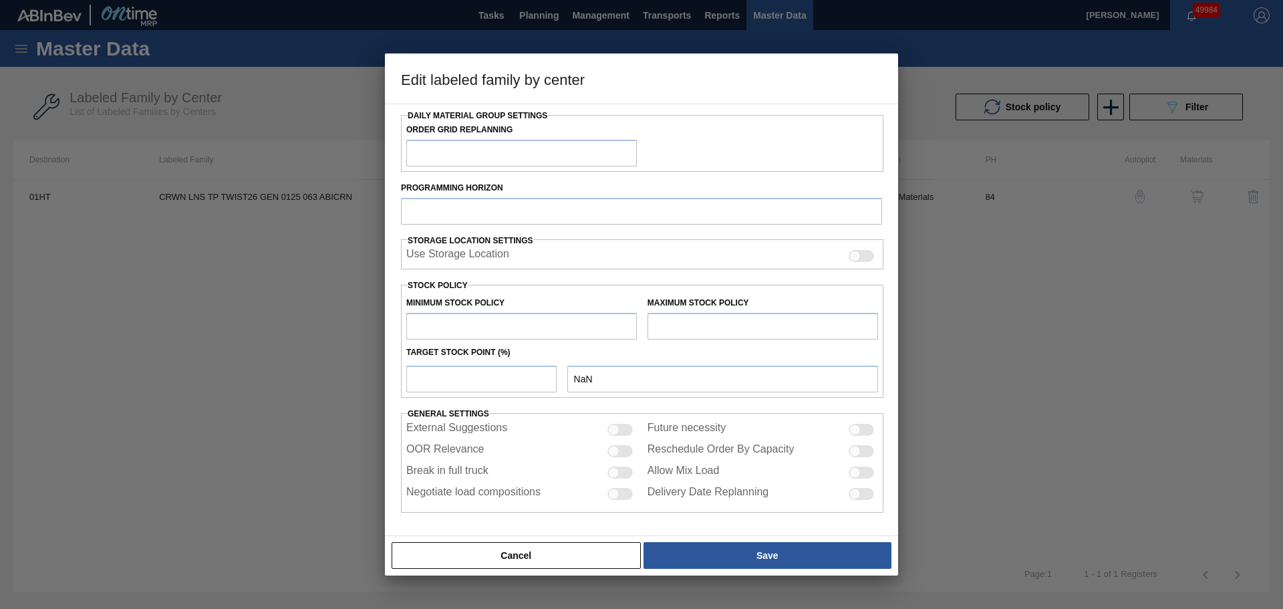
checkbox input "true"
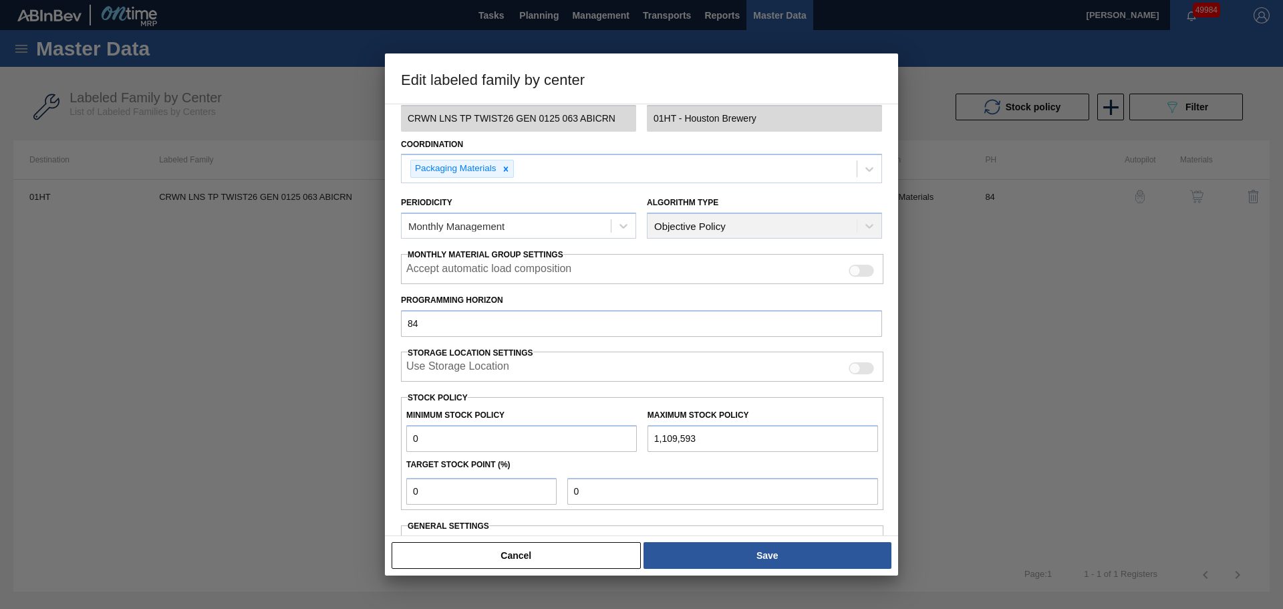
scroll to position [162, 0]
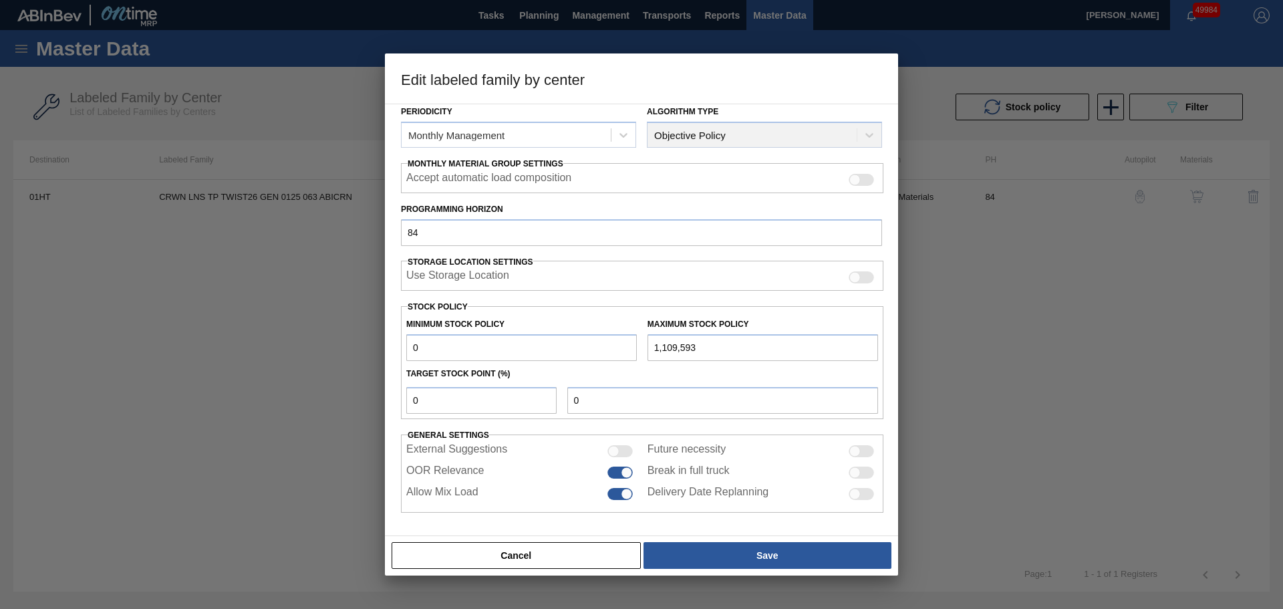
drag, startPoint x: 541, startPoint y: 351, endPoint x: 379, endPoint y: 348, distance: 162.4
click at [379, 348] on div "Edit labeled family by center Material Group Crown Family Crowns Labeled Family…" at bounding box center [641, 304] width 1283 height 609
type input "1"
type input "15"
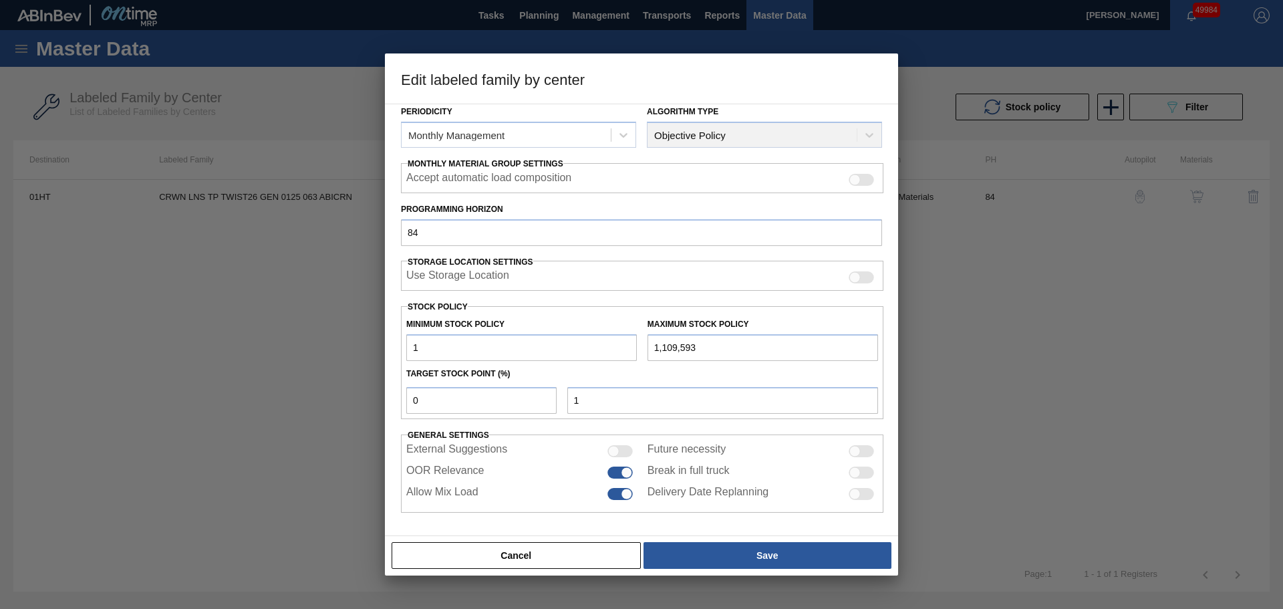
type input "15"
type input "150"
type input "1,500"
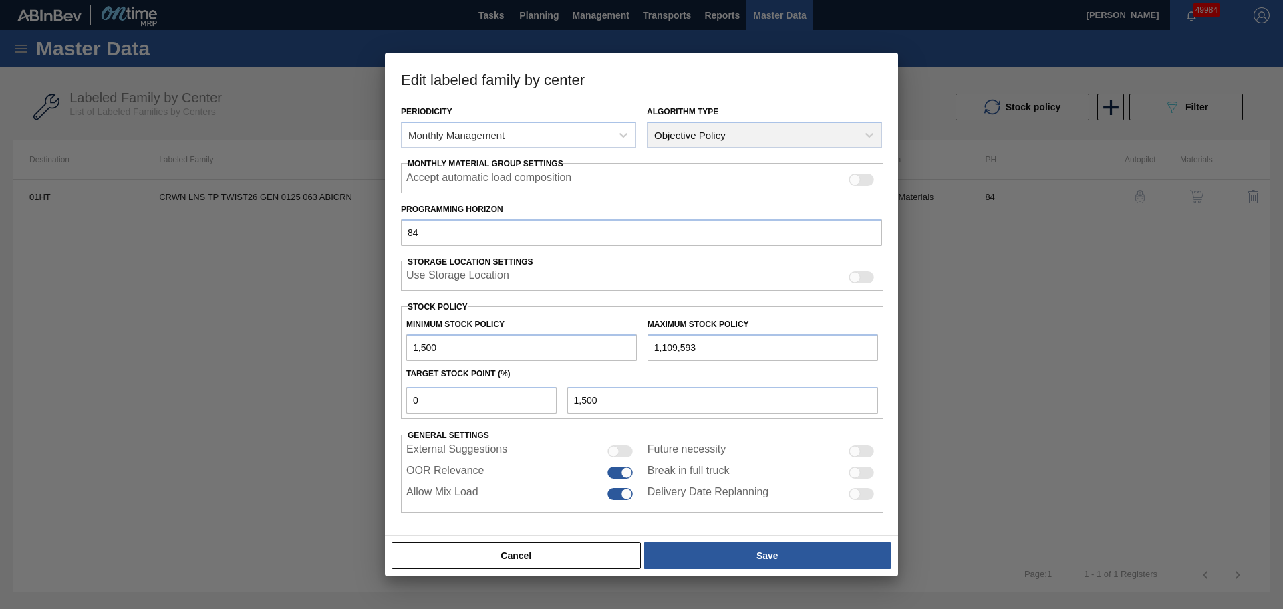
type input "15,000"
type input "150,000"
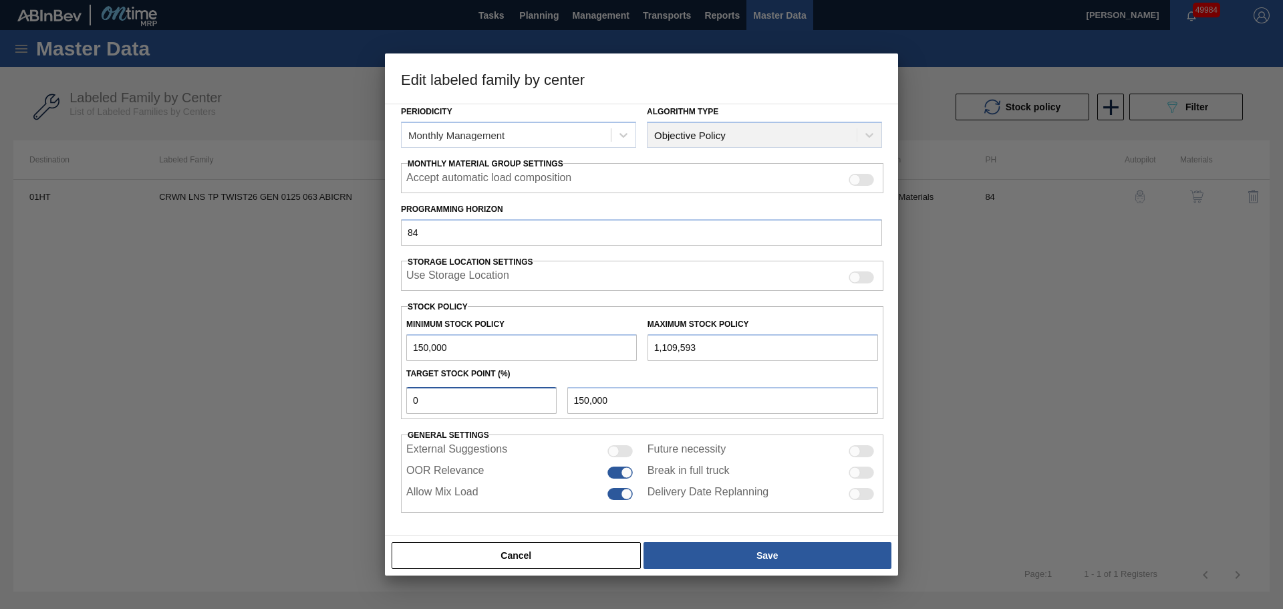
type input "1"
type input "159,596"
type input "10"
type input "245,959"
drag, startPoint x: 503, startPoint y: 406, endPoint x: 355, endPoint y: 408, distance: 147.7
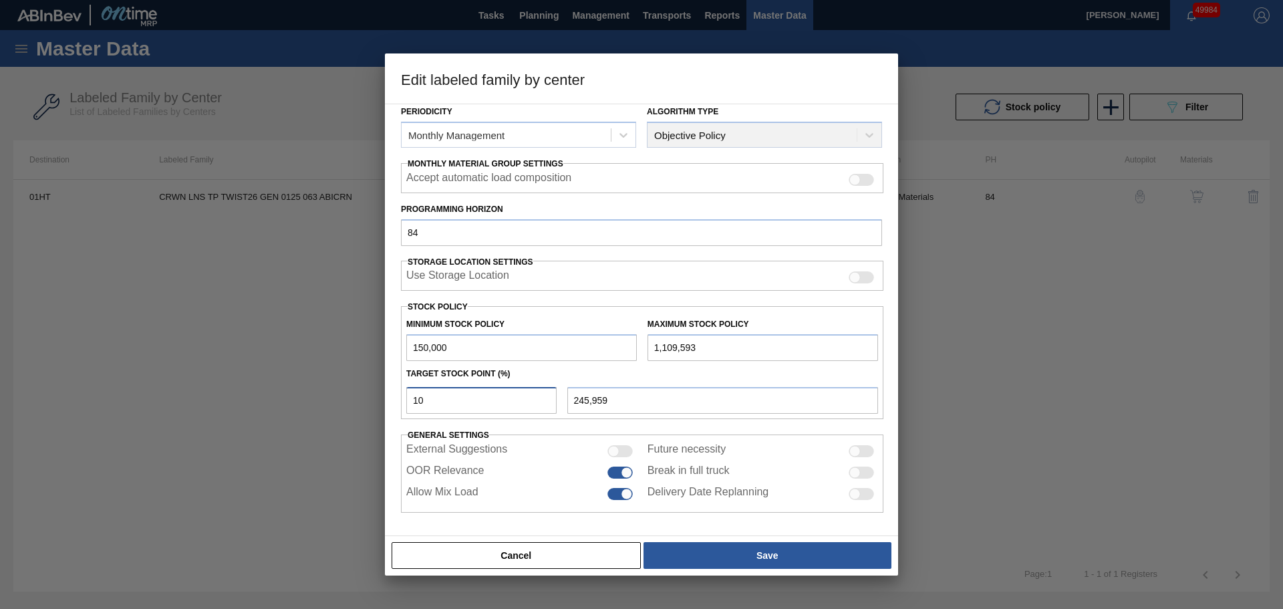
click at [355, 408] on div "Edit labeled family by center Material Group Crown Family Crowns Labeled Family…" at bounding box center [641, 304] width 1283 height 609
type input "2"
type input "169,192"
type input "20"
type input "341,919"
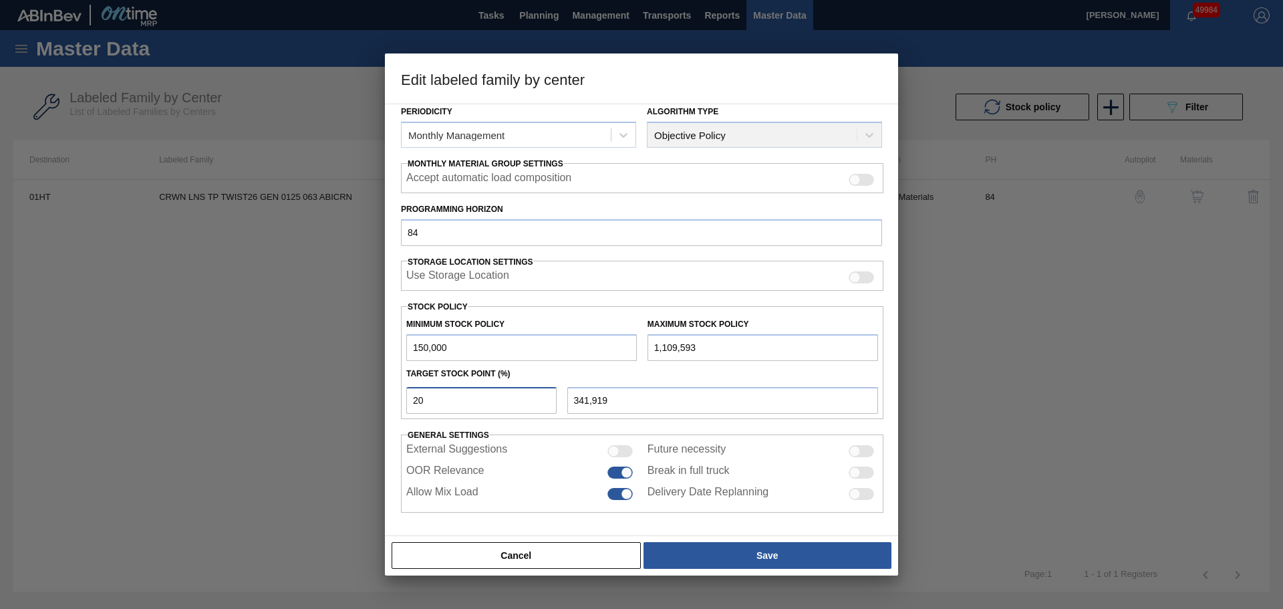
type input "20"
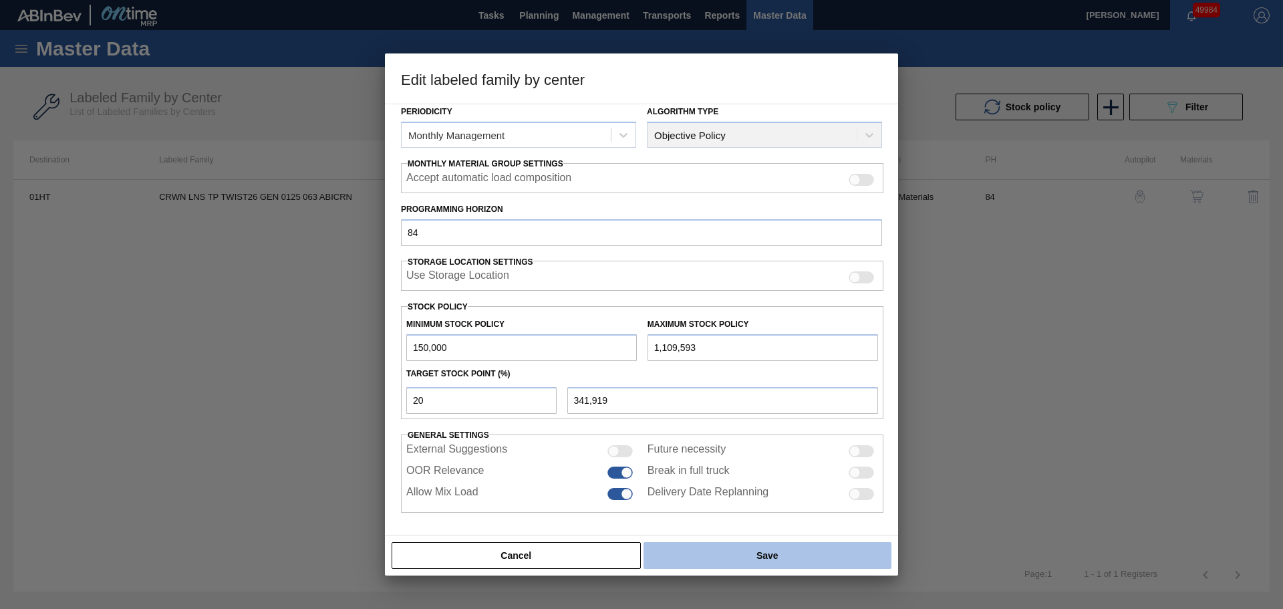
click at [721, 546] on button "Save" at bounding box center [768, 555] width 248 height 27
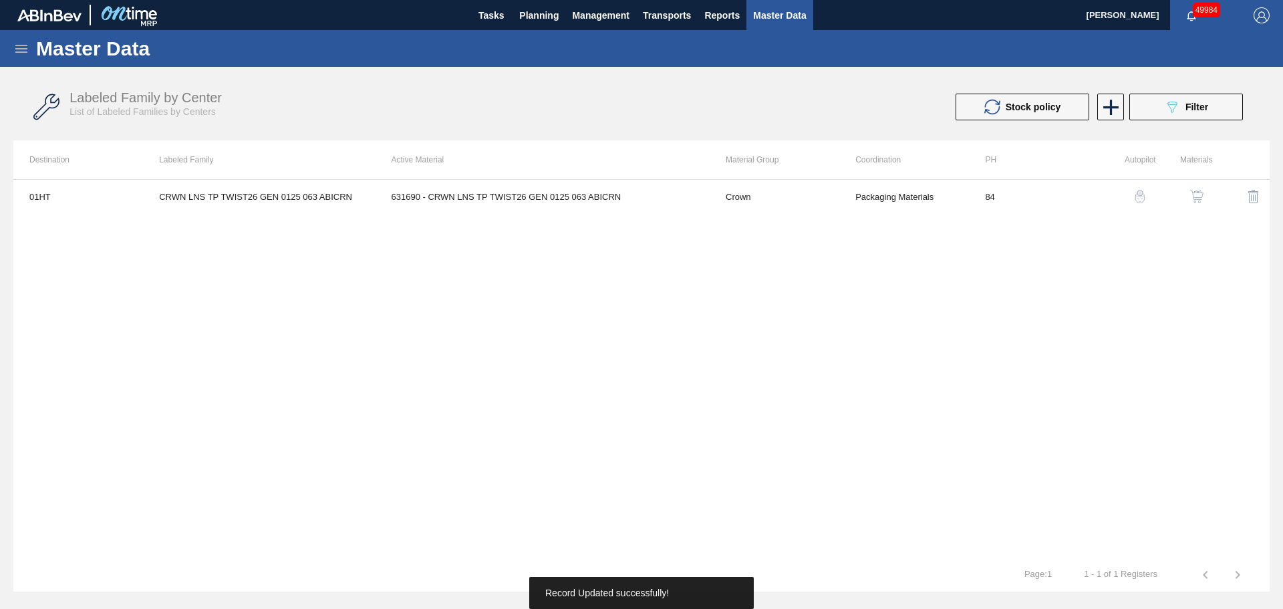
click at [585, 344] on div "01HT CRWN LNS TP TWIST26 GEN 0125 063 ABICRN 631690 - CRWN LNS TP TWIST26 GEN 0…" at bounding box center [641, 368] width 1257 height 379
click at [444, 286] on div "01HT CRWN LNS TP TWIST26 GEN 0125 063 ABICRN 631690 - CRWN LNS TP TWIST26 GEN 0…" at bounding box center [641, 368] width 1257 height 379
